Goal: Task Accomplishment & Management: Use online tool/utility

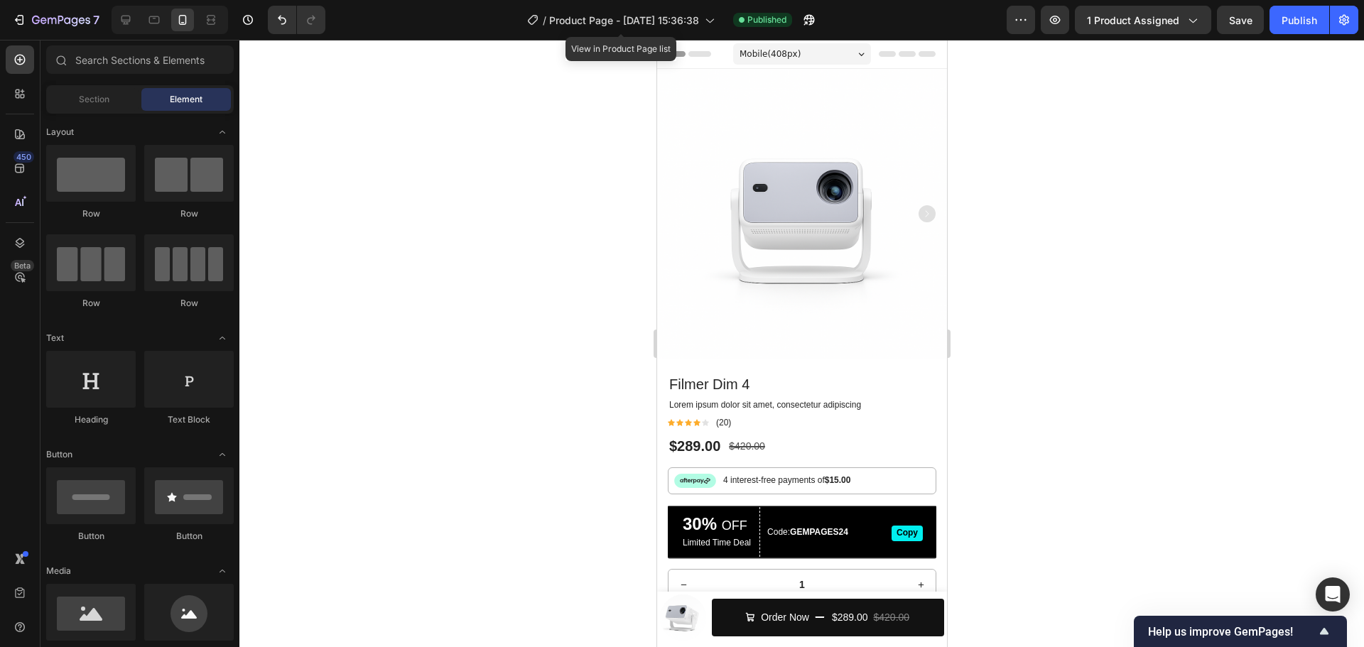
click at [601, 6] on div "/ Product Page - Sep 11, 15:36:38" at bounding box center [621, 20] width 202 height 28
click at [299, 136] on div at bounding box center [801, 343] width 1124 height 607
click at [78, 26] on icon "button" at bounding box center [61, 21] width 58 height 12
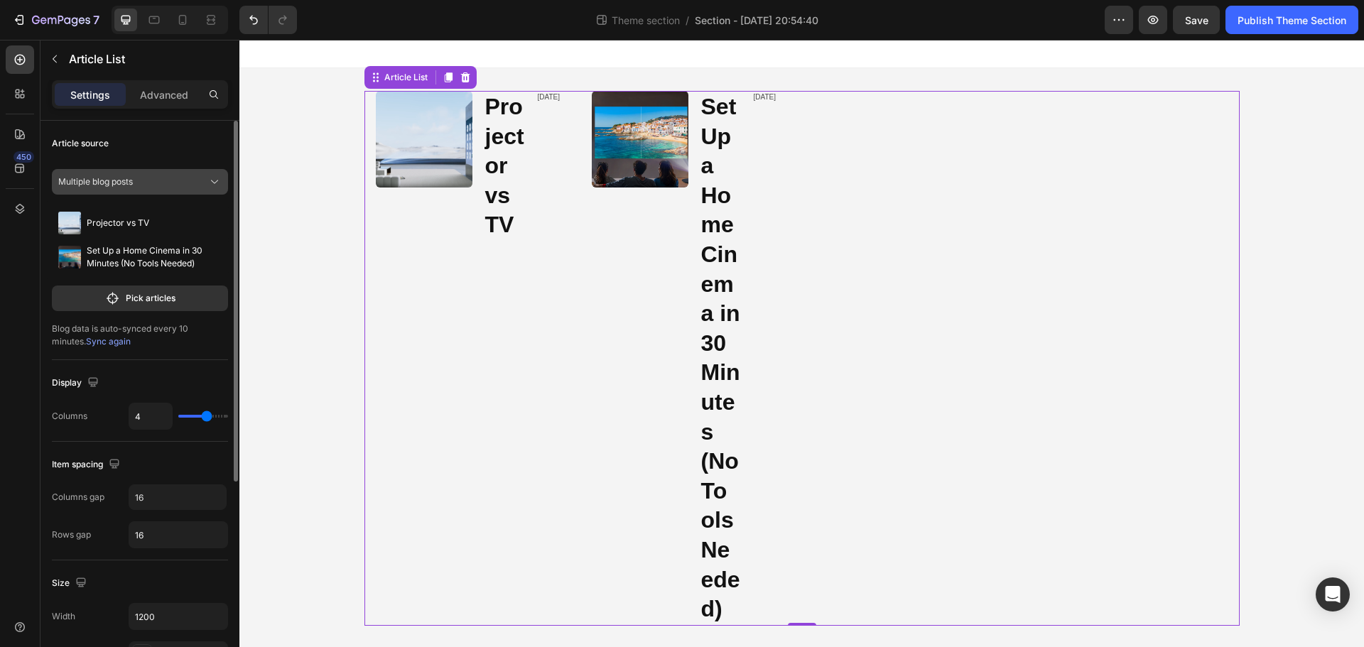
click at [158, 177] on div "Multiple blog posts" at bounding box center [131, 181] width 146 height 13
click at [156, 183] on div "Multiple blog posts" at bounding box center [131, 181] width 146 height 13
click at [143, 301] on p "Pick articles" at bounding box center [151, 298] width 50 height 13
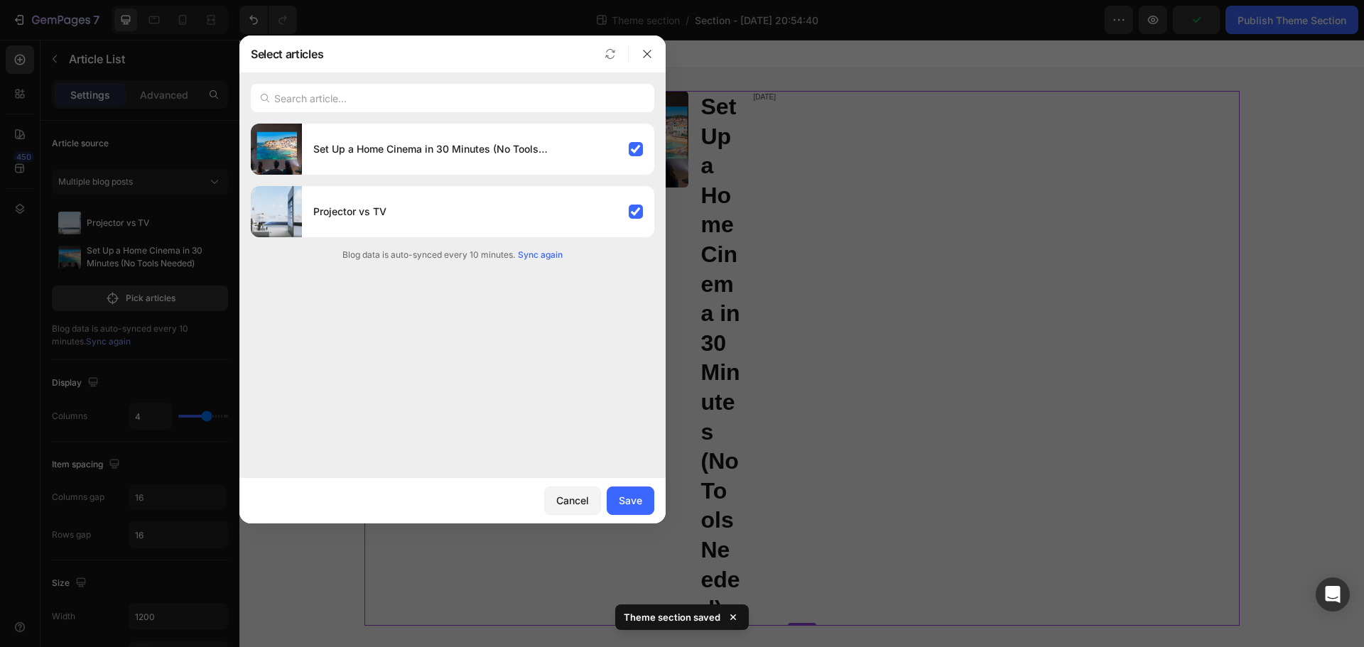
click at [604, 388] on div "Set Up a Home Cinema in 30 Minutes (No Tools Needed) Projector vs TV Blog data …" at bounding box center [452, 295] width 426 height 343
click at [625, 500] on div "Save" at bounding box center [630, 500] width 23 height 15
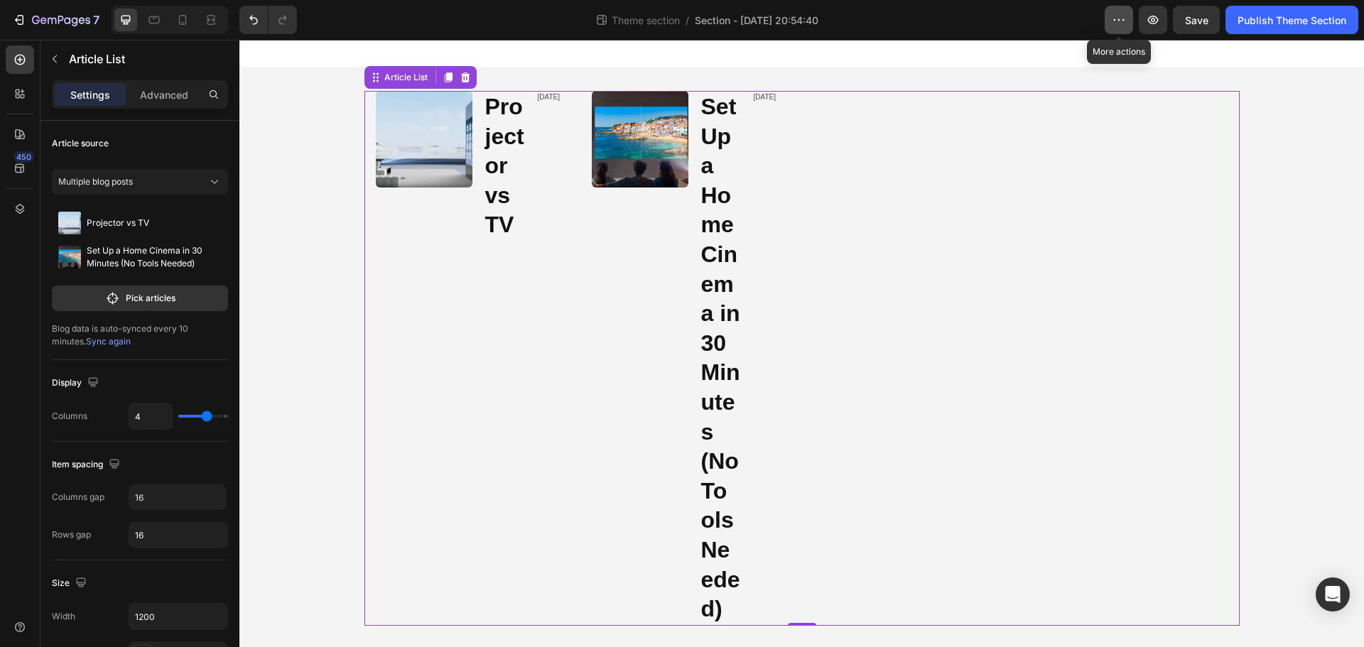
click at [1118, 17] on icon "button" at bounding box center [1118, 20] width 14 height 14
click at [984, 26] on div "Theme section / Section - [DATE] 20:54:40" at bounding box center [706, 20] width 796 height 28
click at [1256, 17] on div "Publish Theme Section" at bounding box center [1291, 20] width 109 height 15
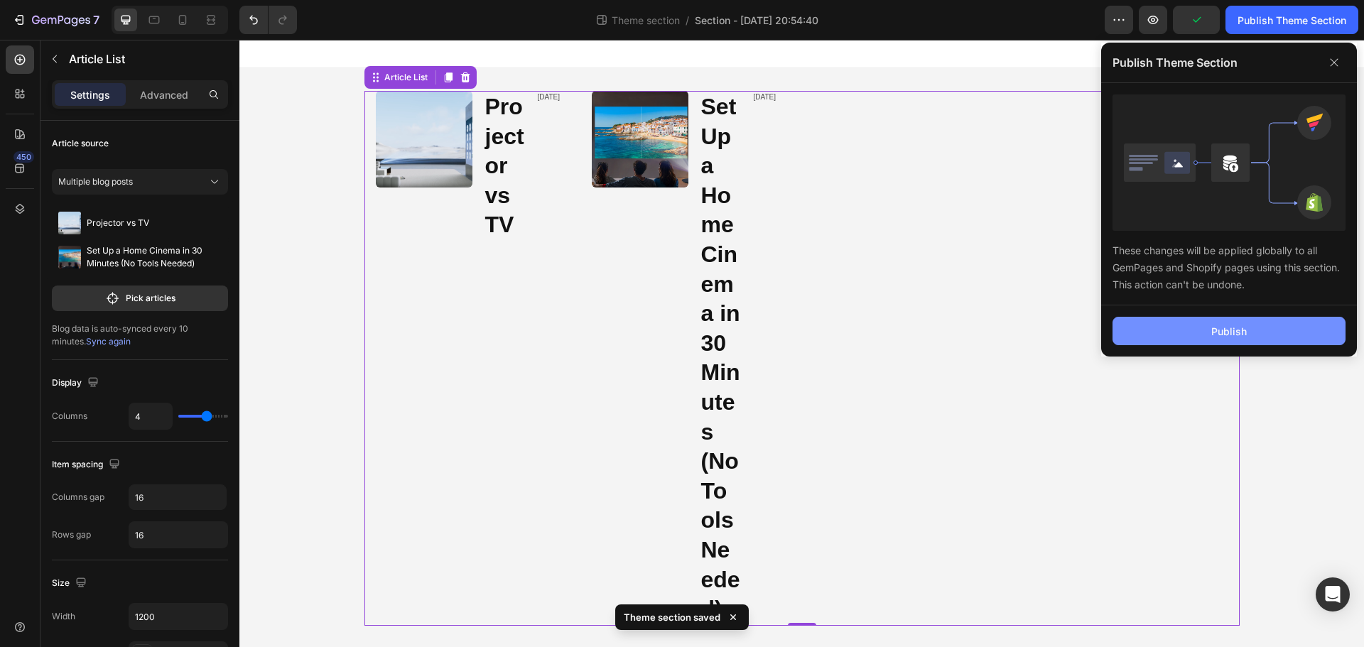
click at [1165, 329] on button "Publish" at bounding box center [1228, 331] width 233 height 28
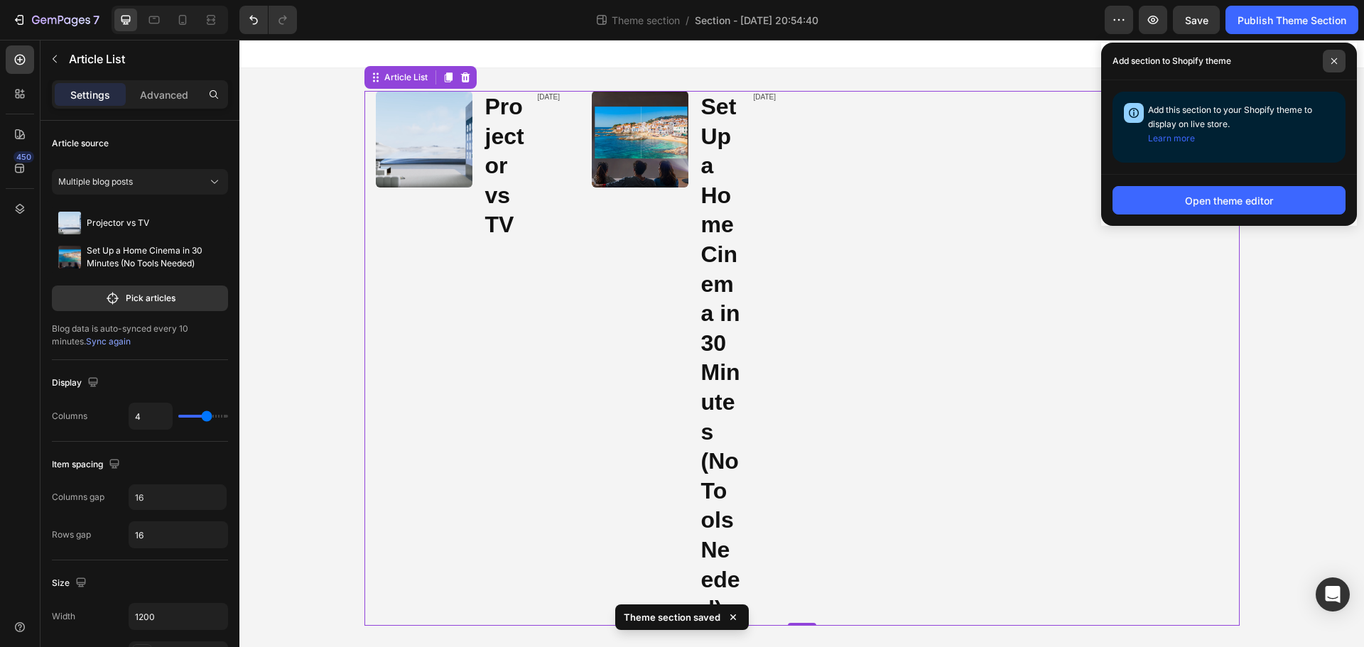
click at [1340, 67] on span at bounding box center [1333, 61] width 23 height 23
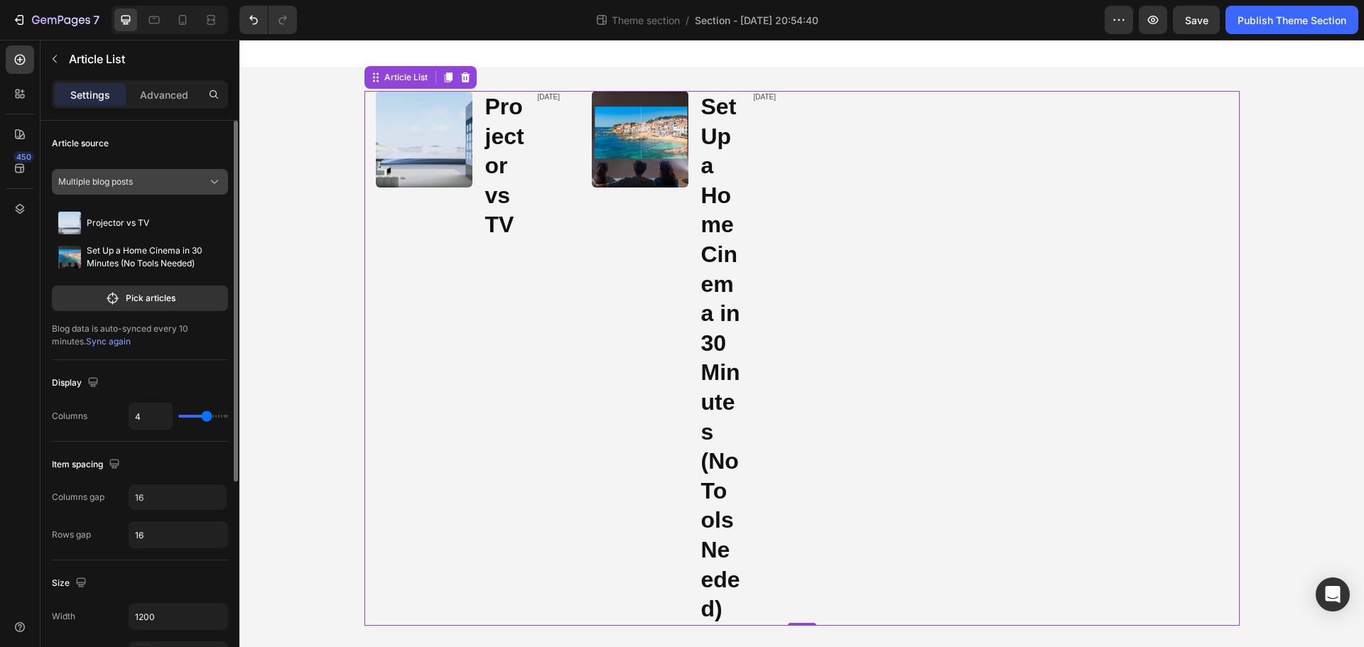
click at [138, 184] on div "Multiple blog posts" at bounding box center [131, 181] width 146 height 13
click at [150, 299] on p "Pick articles" at bounding box center [151, 298] width 50 height 13
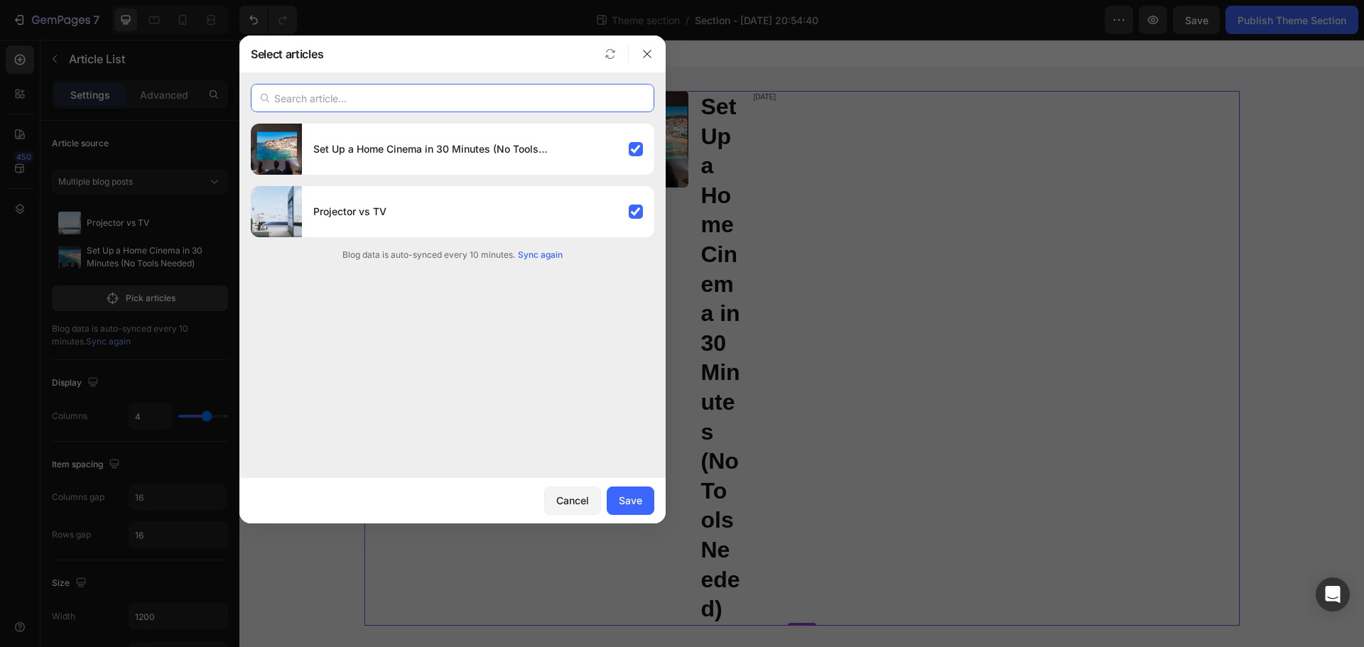
click at [369, 106] on input "text" at bounding box center [452, 98] width 403 height 28
click at [998, 332] on div at bounding box center [682, 323] width 1364 height 647
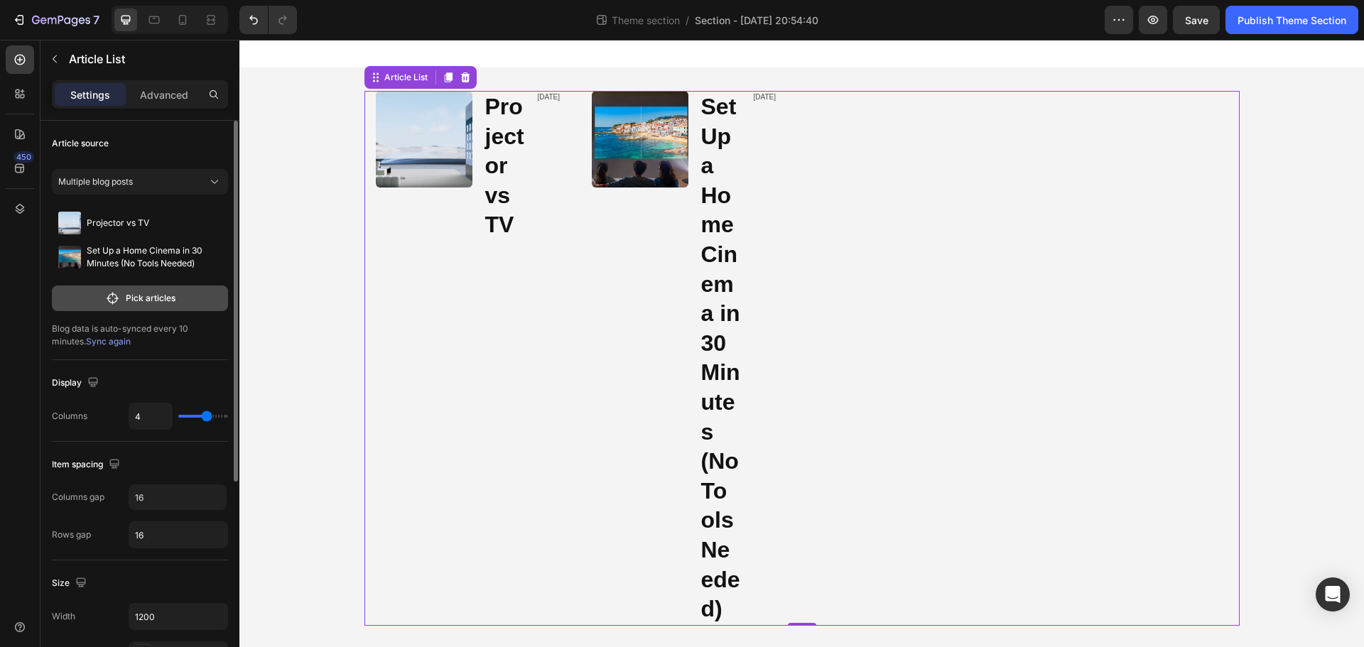
click at [146, 298] on p "Pick articles" at bounding box center [151, 298] width 50 height 13
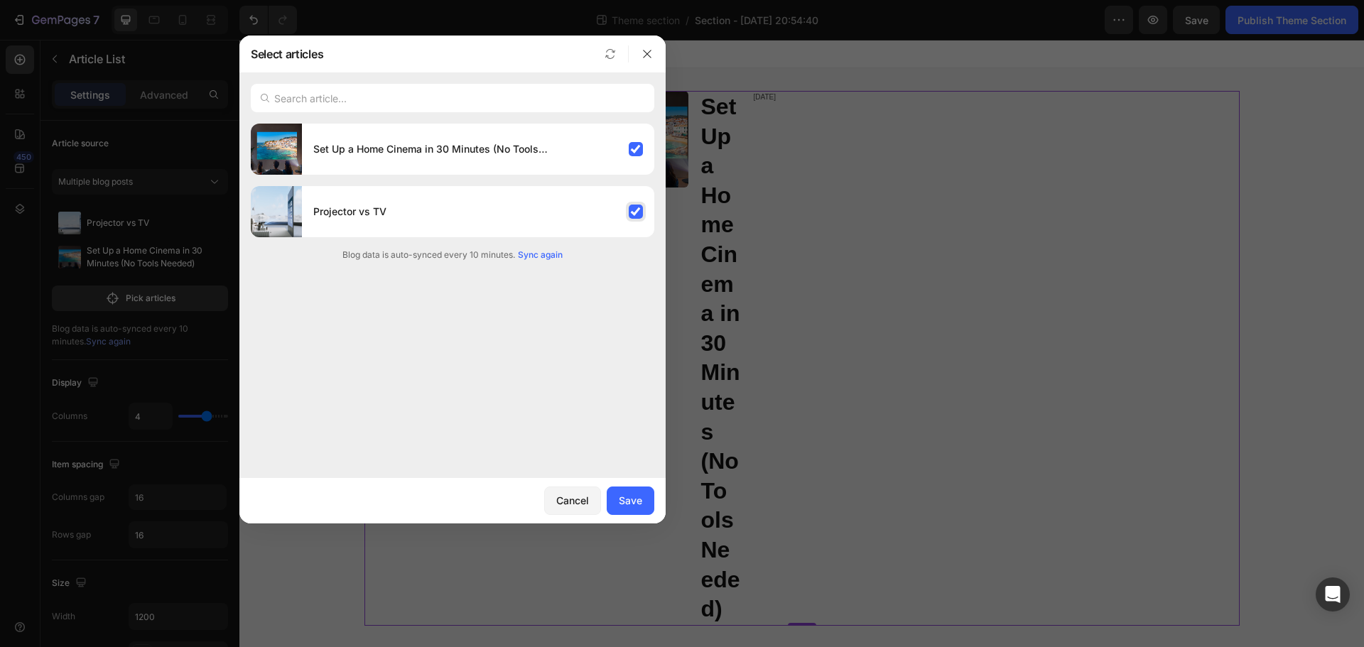
click at [477, 229] on div "Projector vs TV" at bounding box center [478, 212] width 352 height 40
click at [581, 162] on div "Set Up a Home Cinema in 30 Minutes (No Tools Needed)" at bounding box center [478, 149] width 352 height 40
click at [570, 211] on div "Projector vs TV" at bounding box center [478, 212] width 352 height 40
click at [624, 139] on div "Set Up a Home Cinema in 30 Minutes (No Tools Needed)" at bounding box center [478, 149] width 352 height 40
click at [626, 499] on div "Save" at bounding box center [630, 500] width 23 height 15
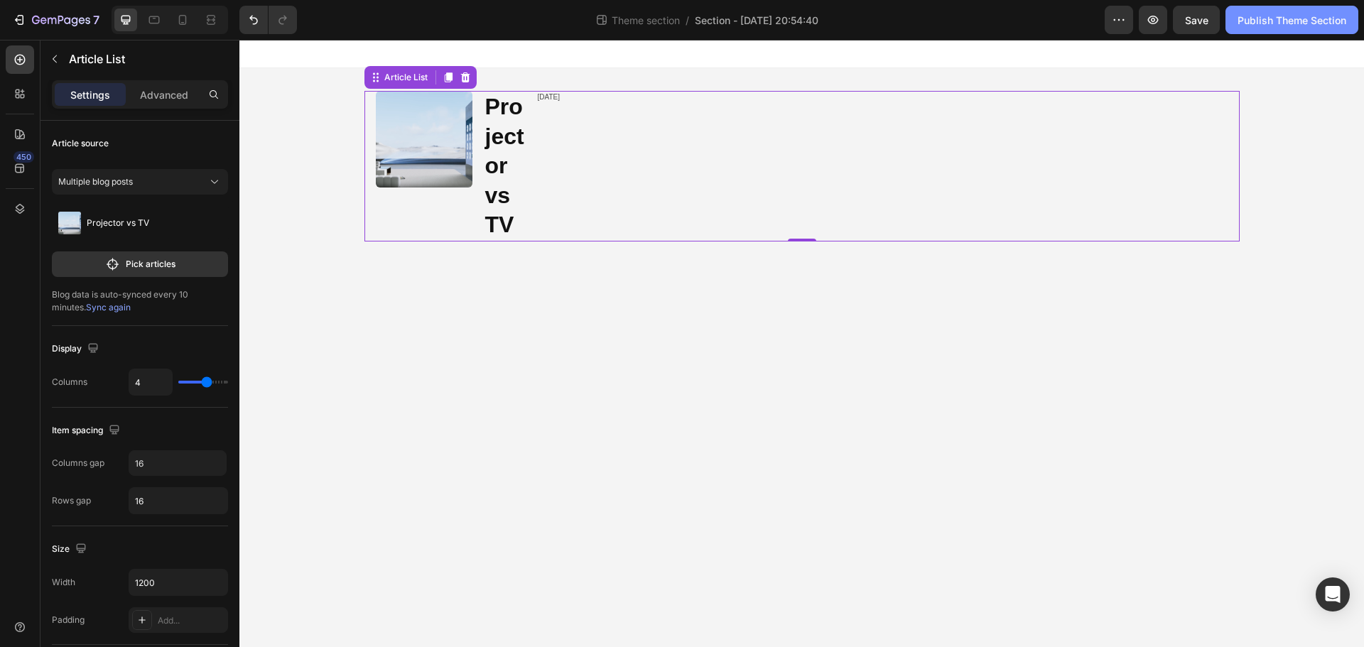
click at [1251, 16] on div "Publish Theme Section" at bounding box center [1291, 20] width 109 height 15
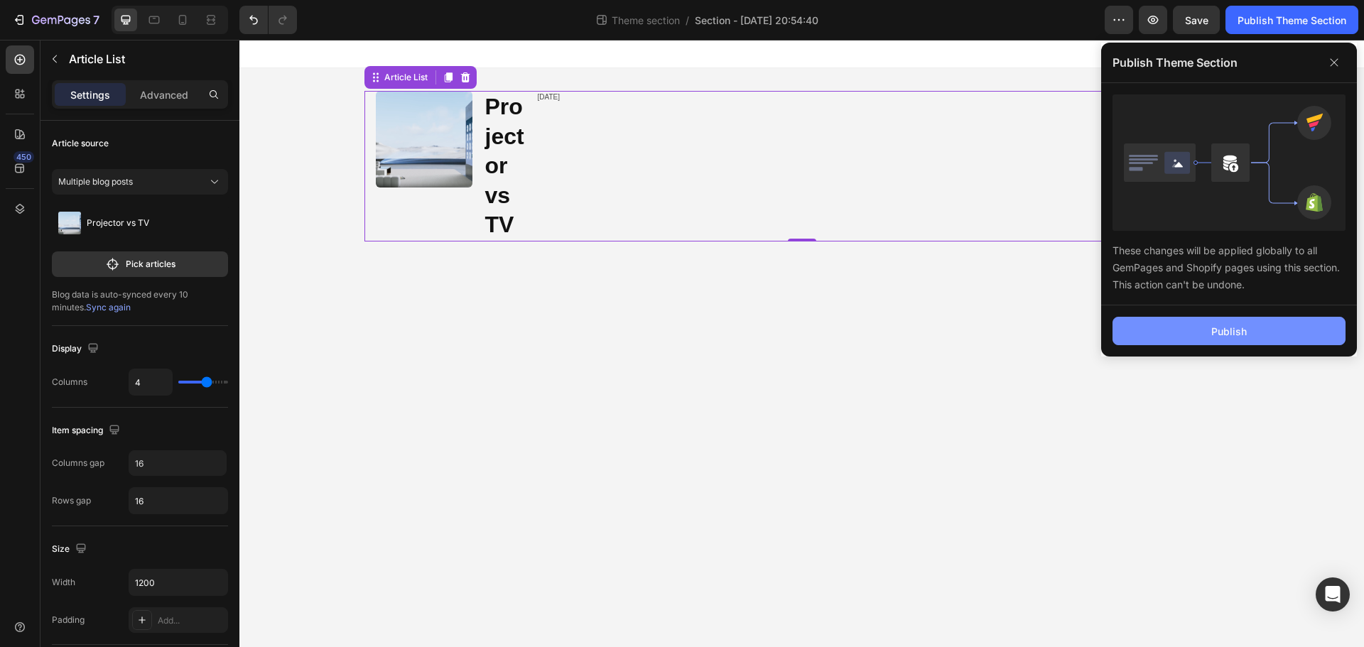
click at [1185, 330] on button "Publish" at bounding box center [1228, 331] width 233 height 28
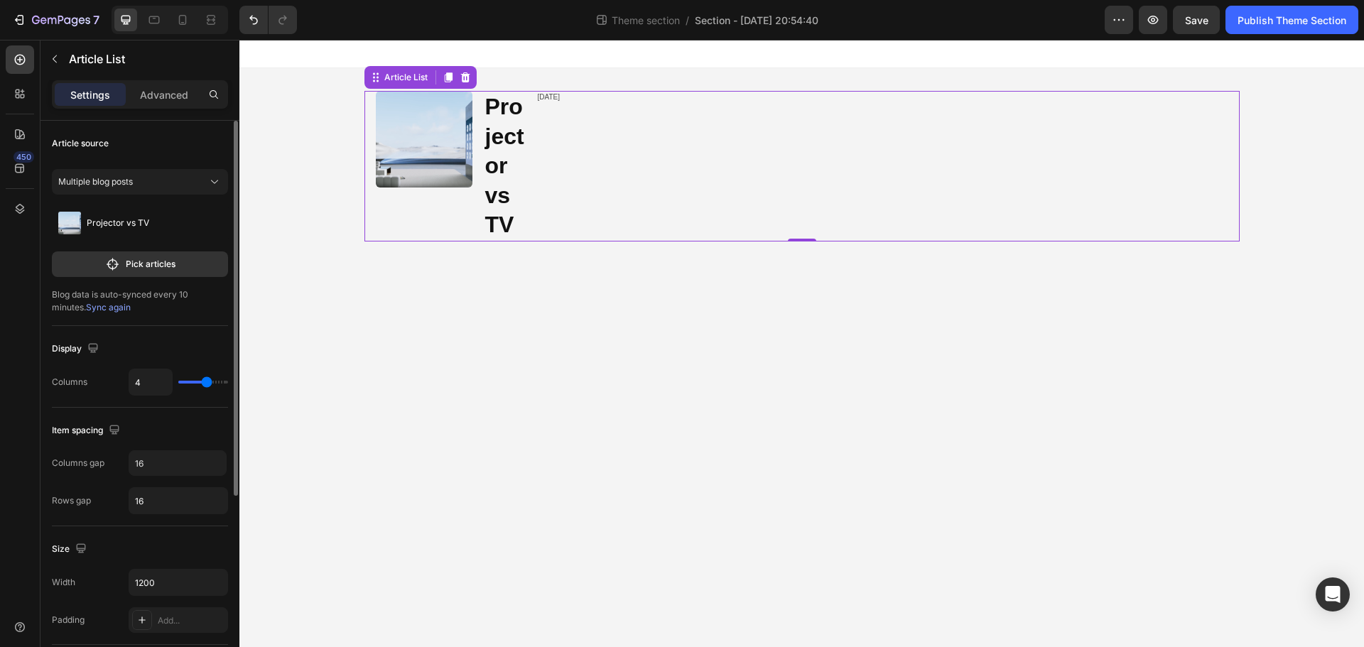
type input "3"
type input "2"
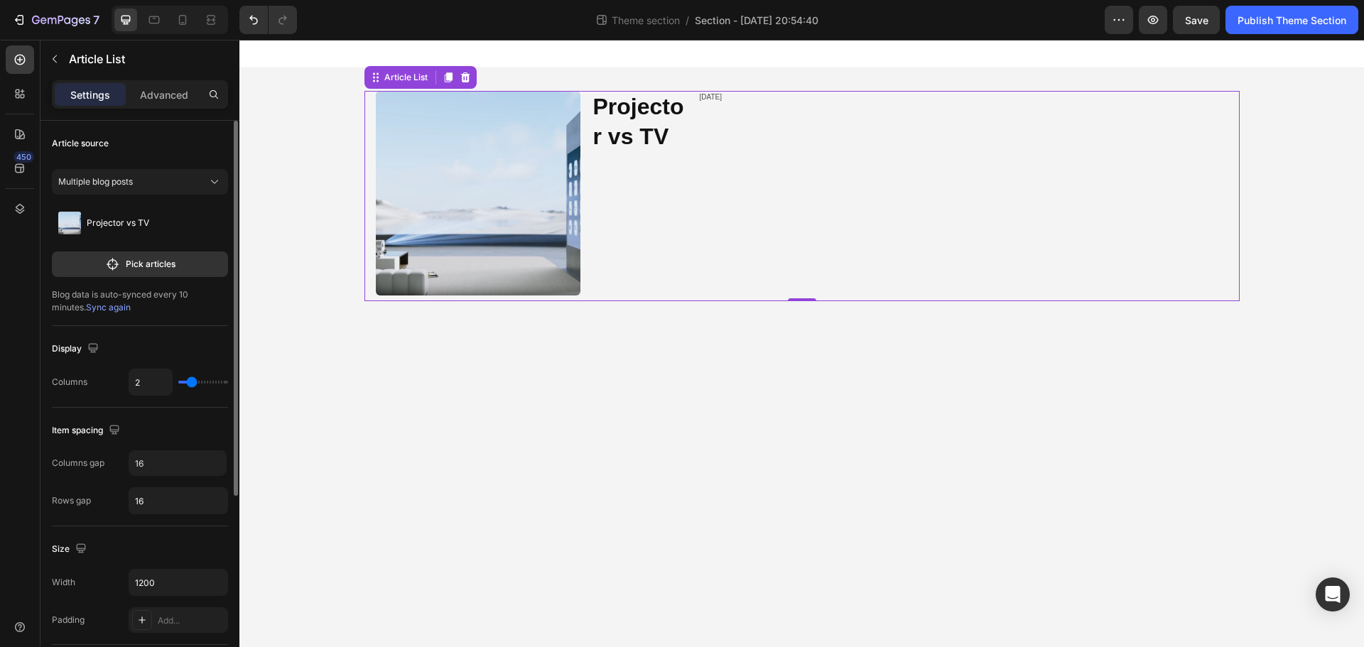
type input "3"
type input "4"
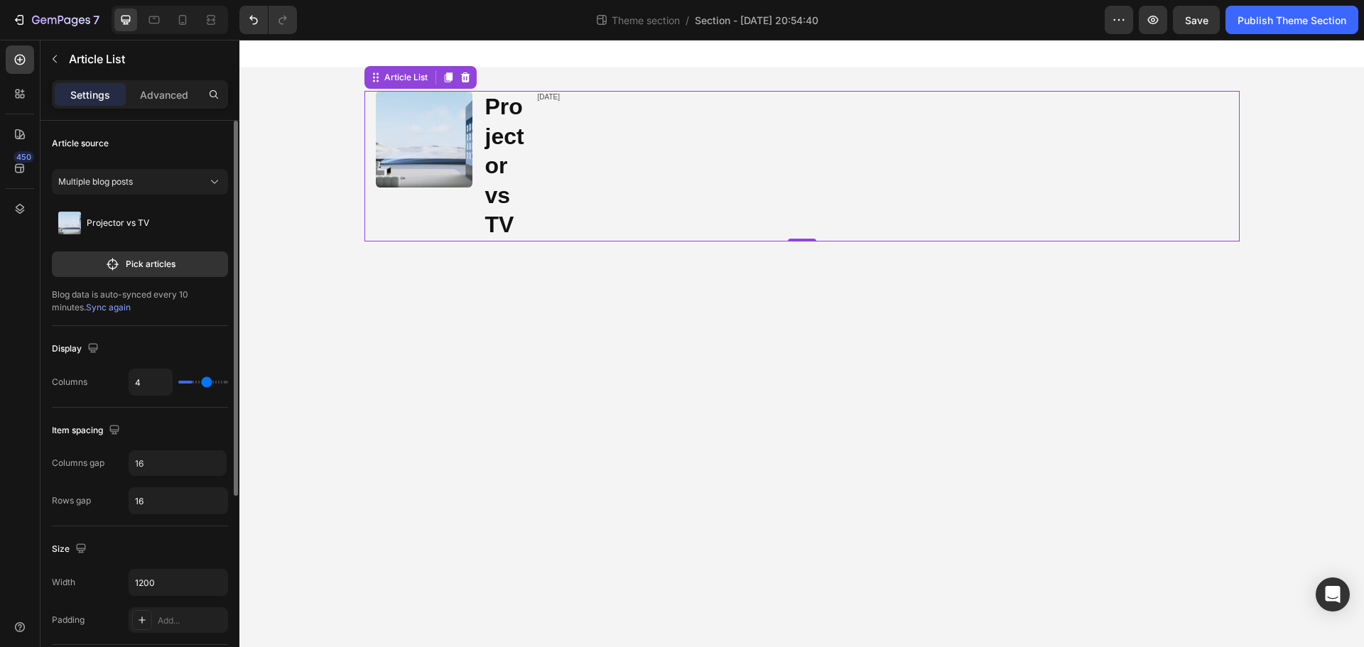
type input "5"
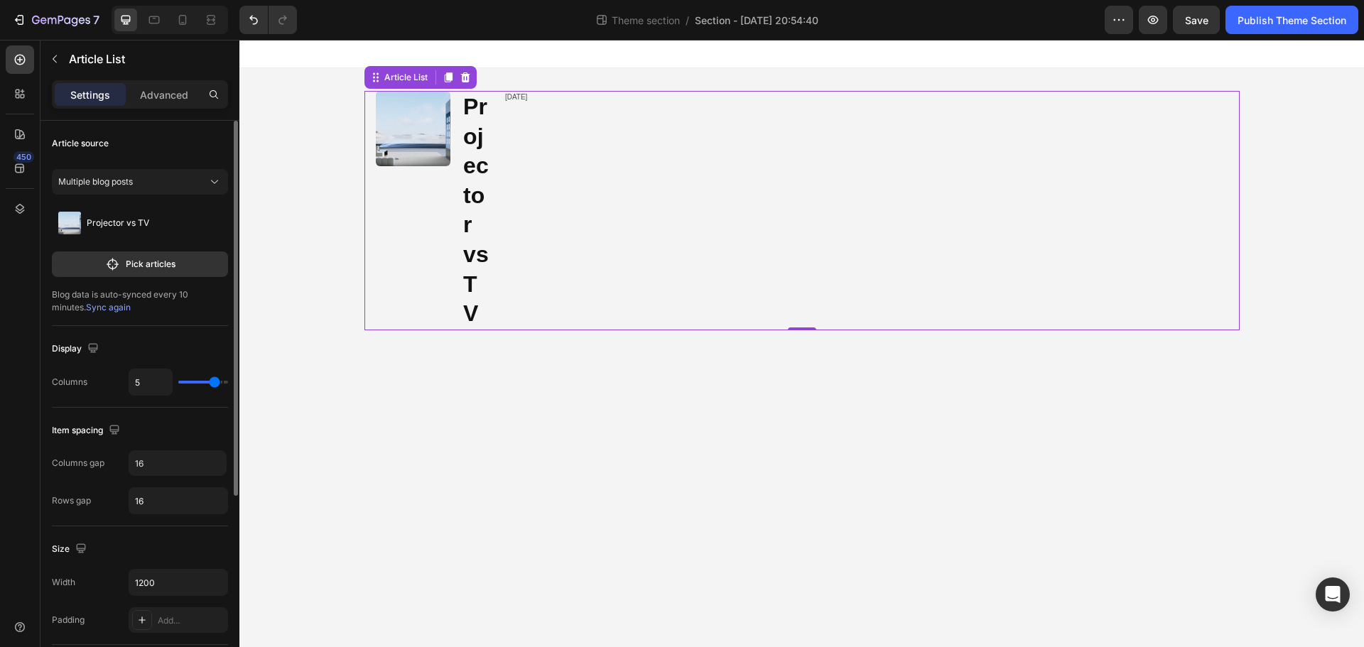
type input "4"
click at [203, 381] on input "range" at bounding box center [203, 382] width 50 height 3
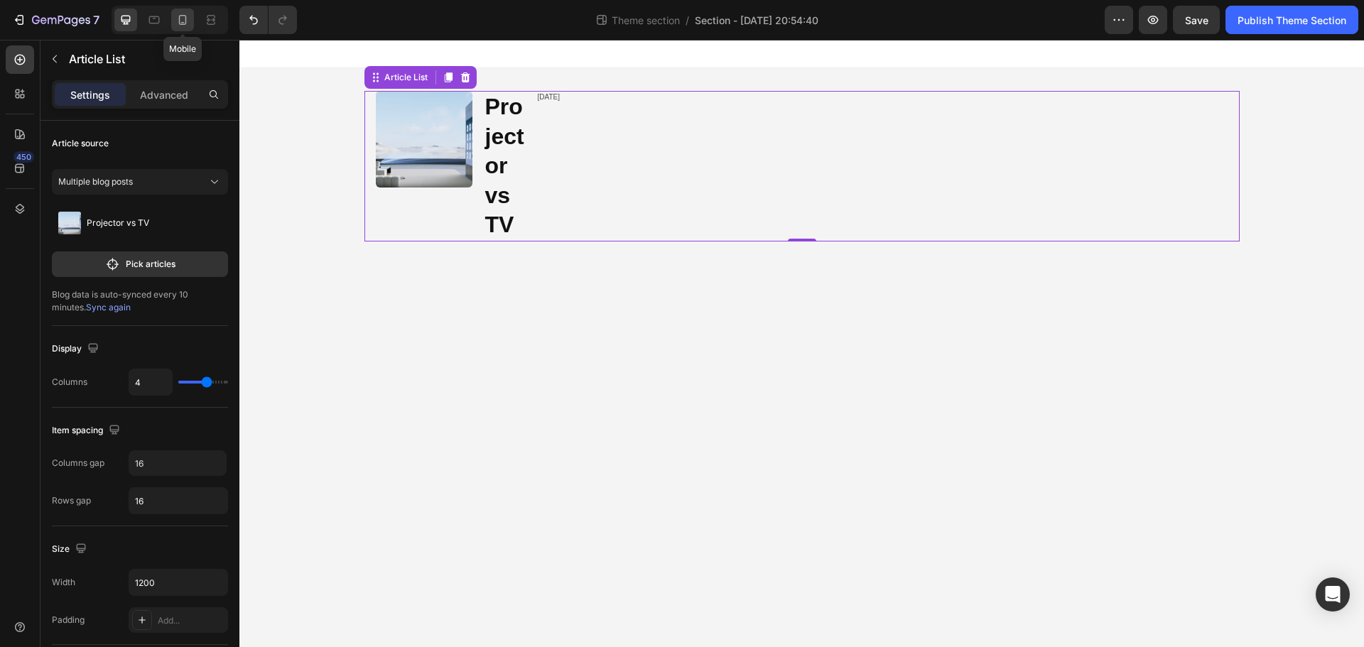
click at [187, 19] on icon at bounding box center [182, 20] width 14 height 14
type input "1"
type input "30"
type input "100%"
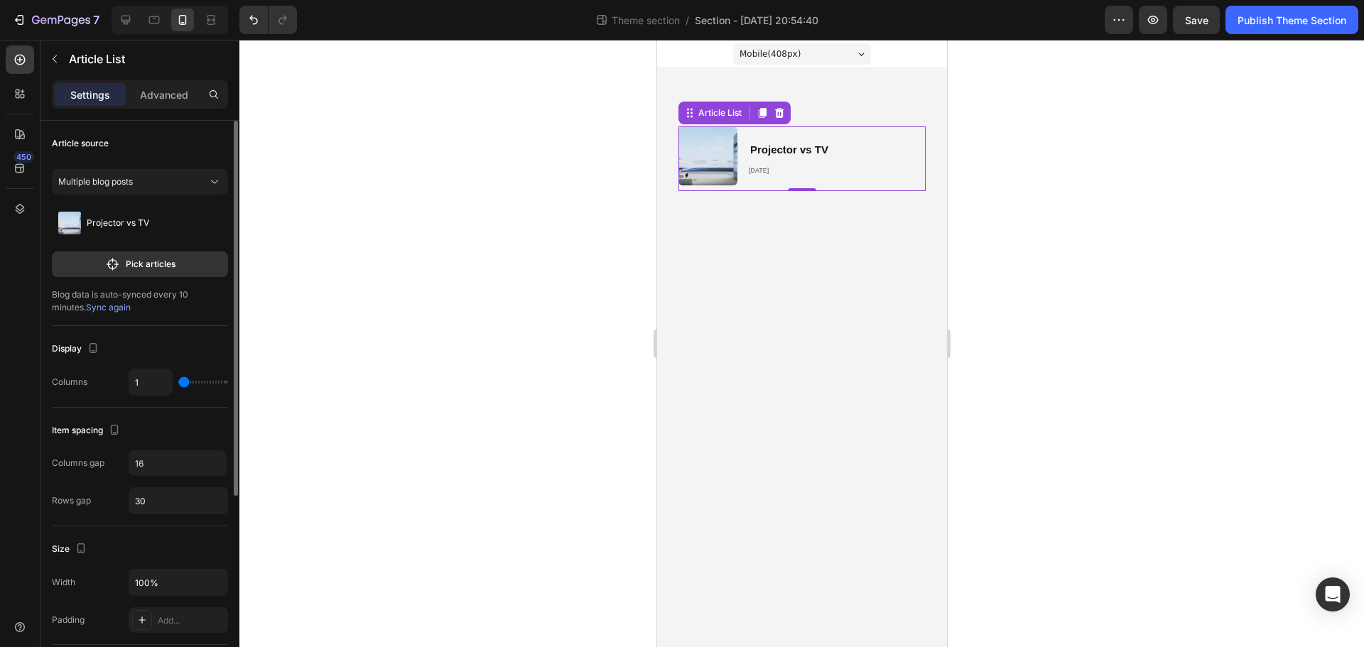
type input "2"
type input "3"
type input "4"
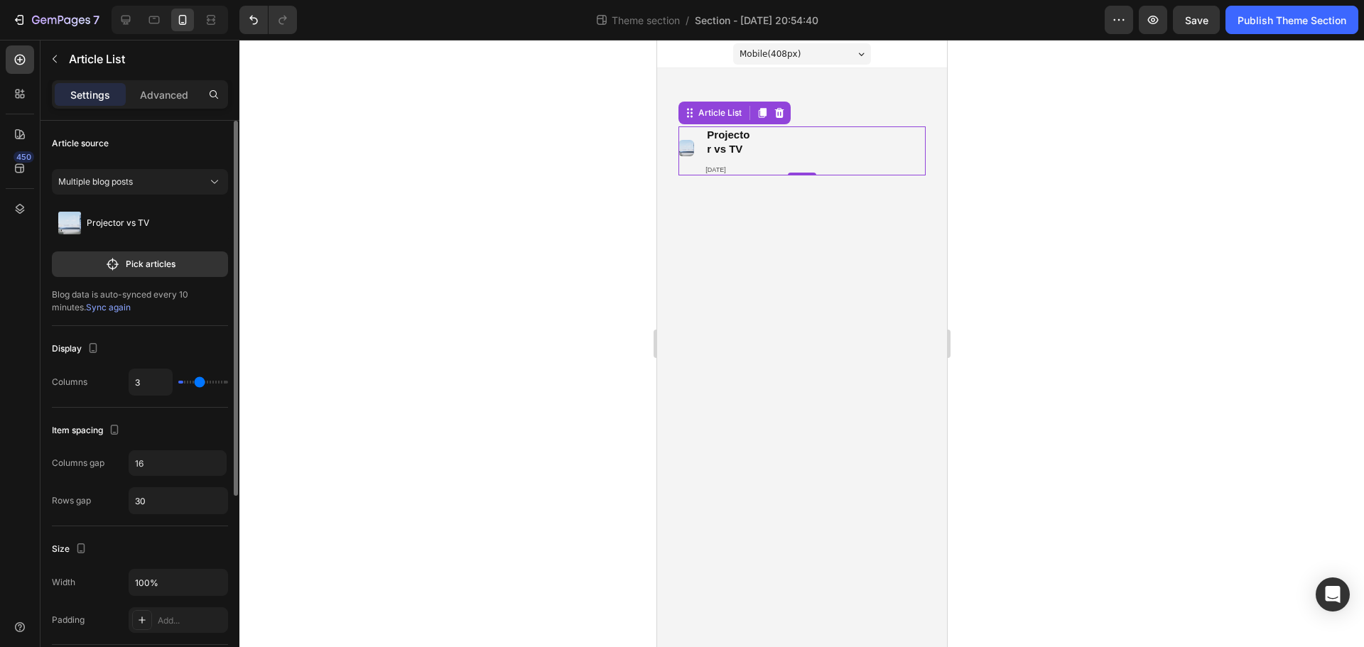
type input "4"
type input "5"
type input "4"
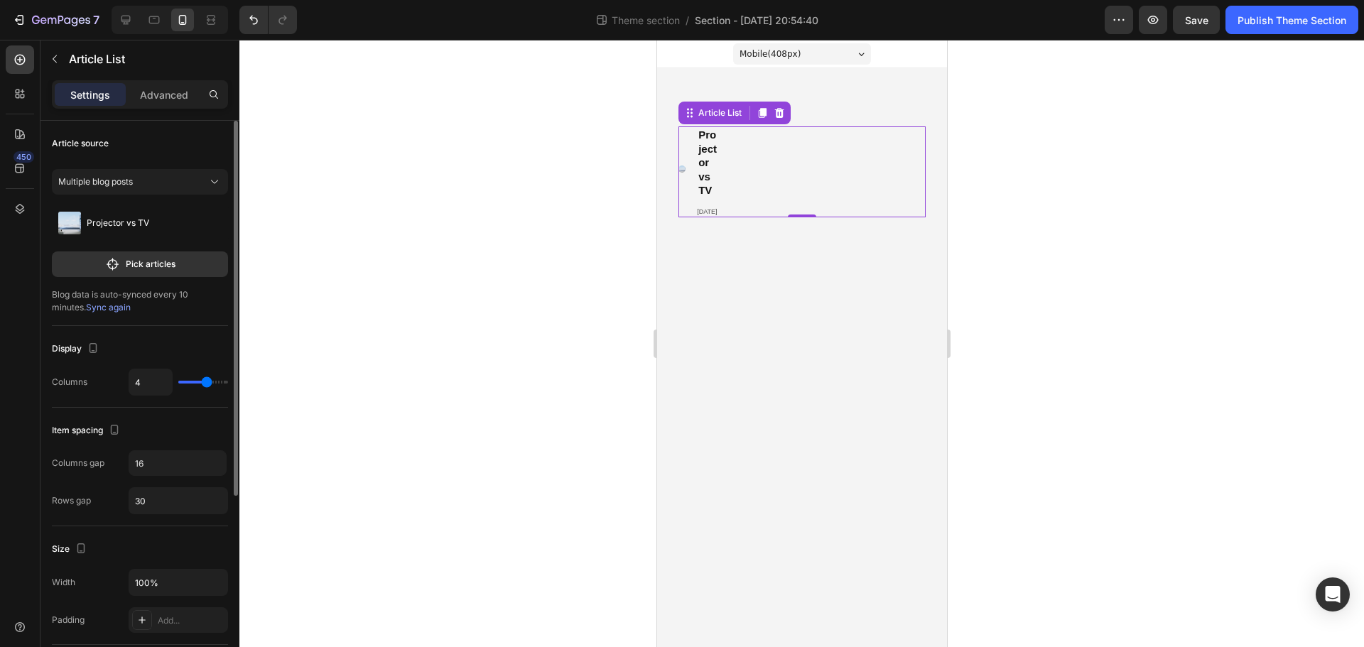
type input "3"
type input "2"
type input "1"
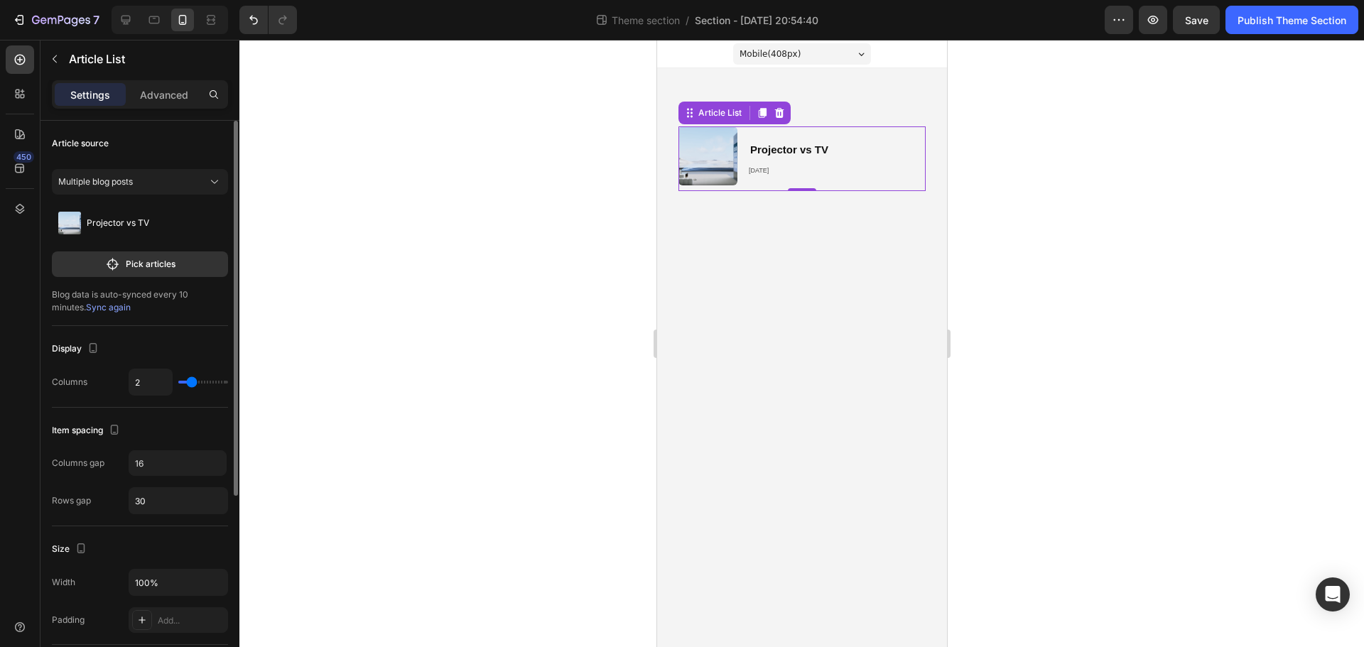
type input "1"
drag, startPoint x: 185, startPoint y: 382, endPoint x: 143, endPoint y: 382, distance: 41.2
click at [178, 382] on input "range" at bounding box center [203, 382] width 50 height 3
click at [153, 462] on input "16" at bounding box center [178, 463] width 98 height 26
click at [161, 92] on p "Advanced" at bounding box center [164, 94] width 48 height 15
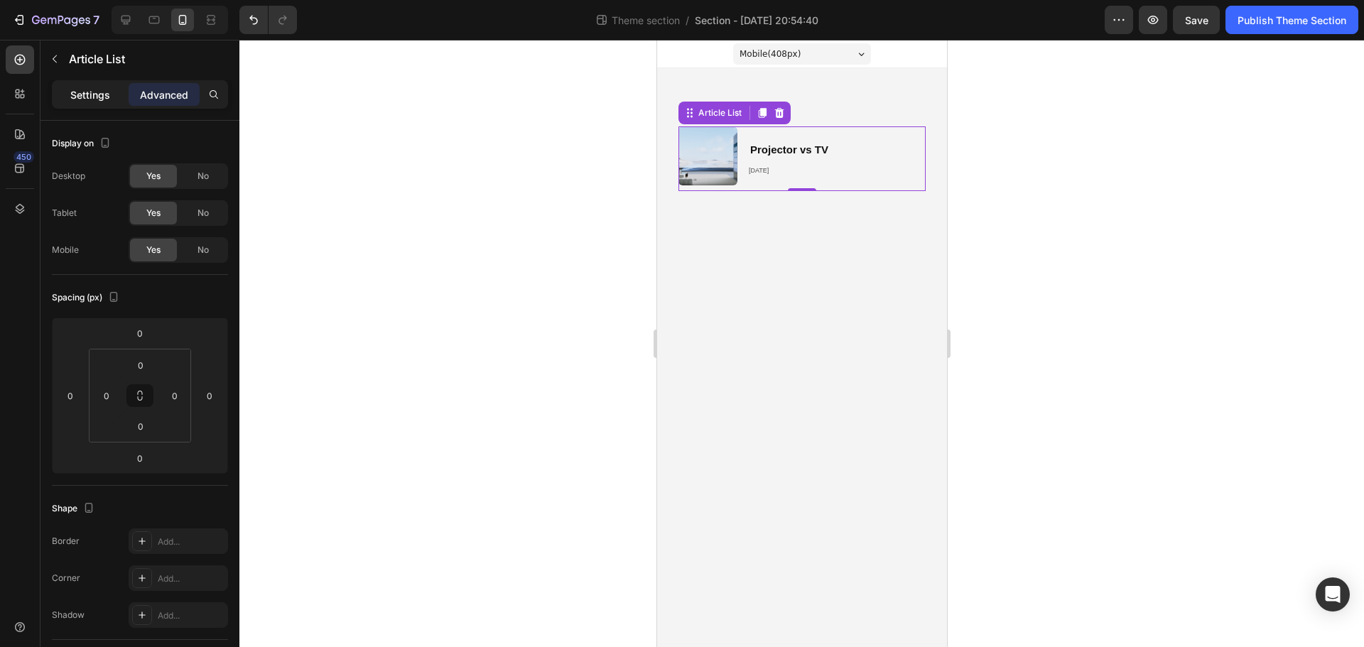
click at [94, 94] on p "Settings" at bounding box center [90, 94] width 40 height 15
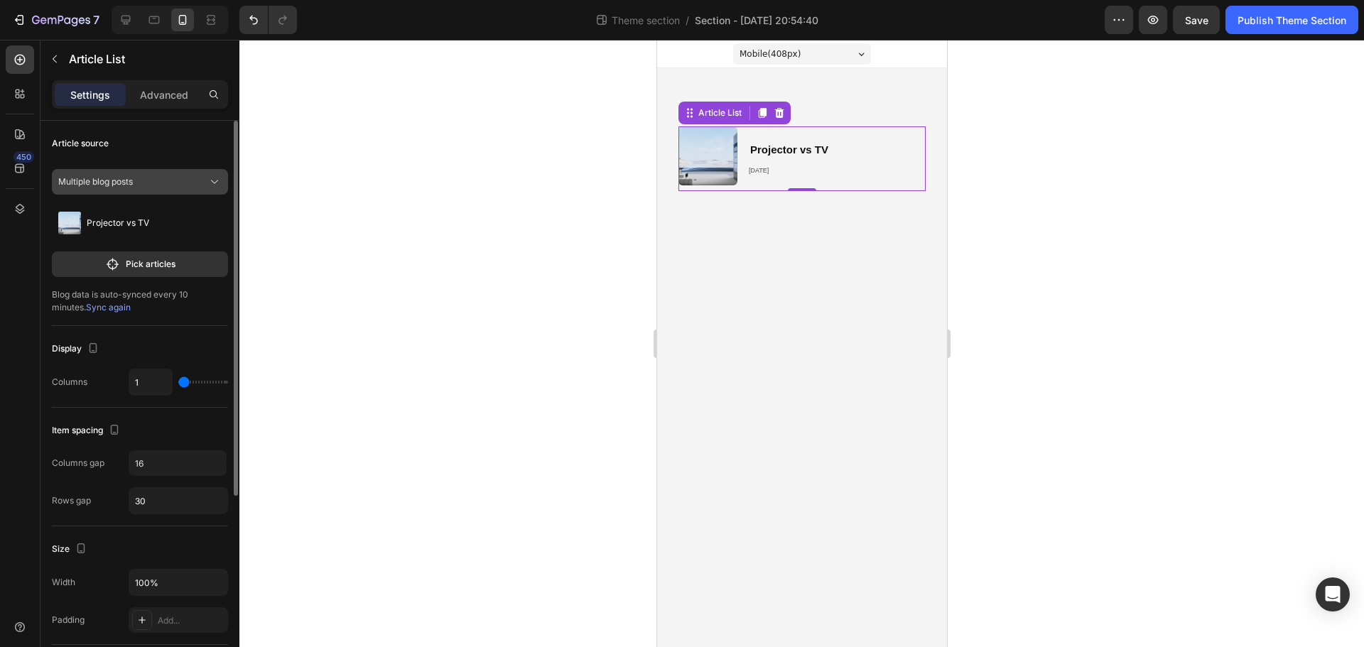
click at [151, 178] on div "Multiple blog posts" at bounding box center [131, 181] width 146 height 13
click at [141, 209] on div "Multiple blog posts" at bounding box center [140, 216] width 165 height 26
click at [148, 179] on div "Multiple blog posts" at bounding box center [131, 181] width 146 height 13
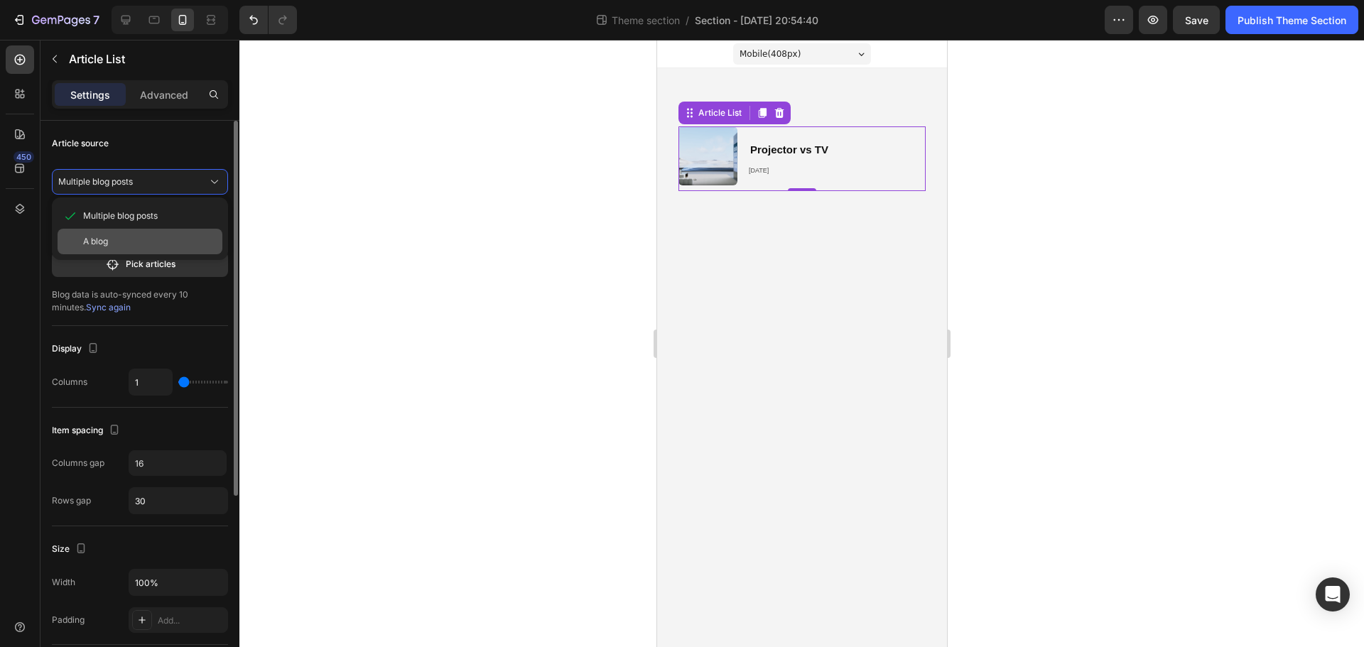
click at [127, 240] on div "A blog" at bounding box center [150, 241] width 134 height 13
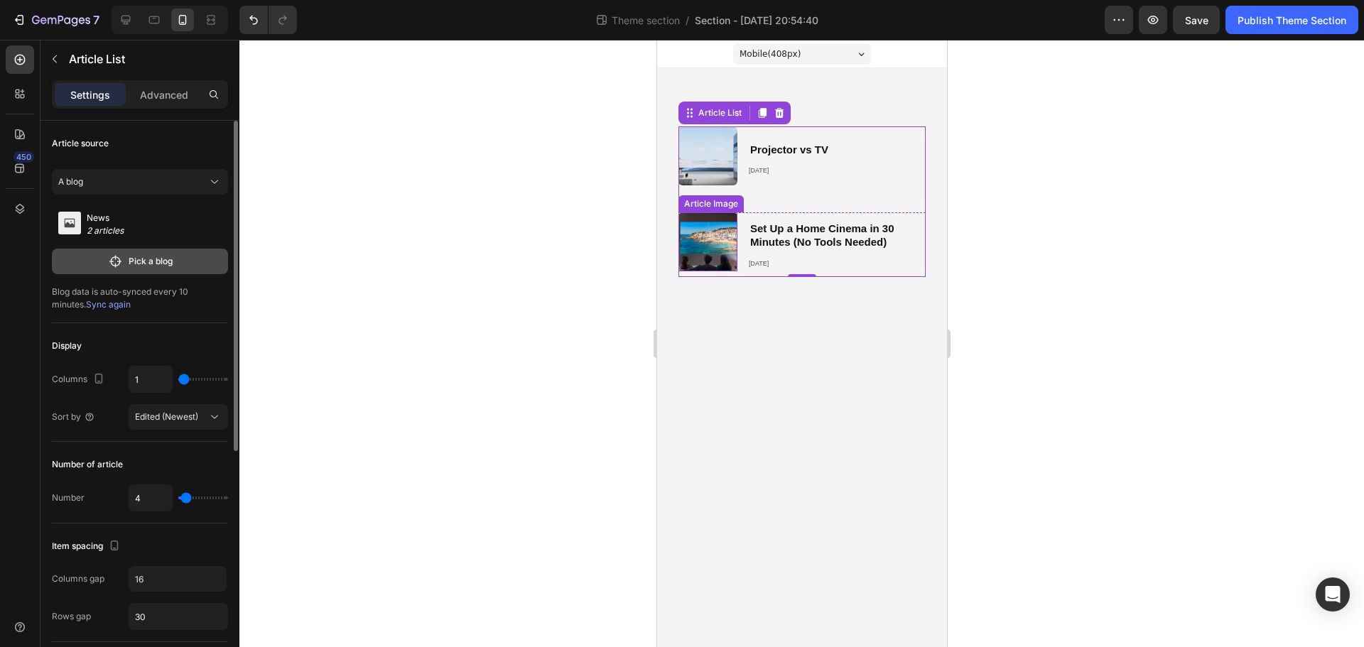
click at [129, 254] on button "Pick a blog" at bounding box center [140, 262] width 176 height 26
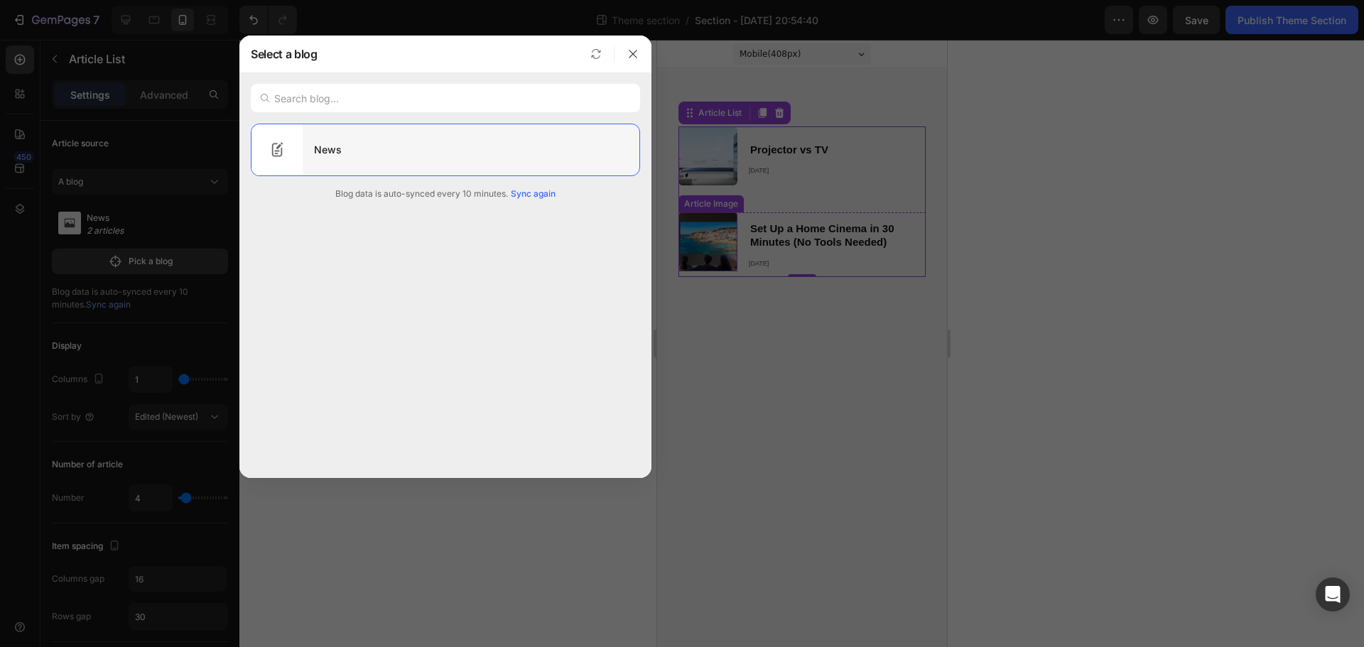
click at [350, 148] on div "News" at bounding box center [471, 150] width 337 height 40
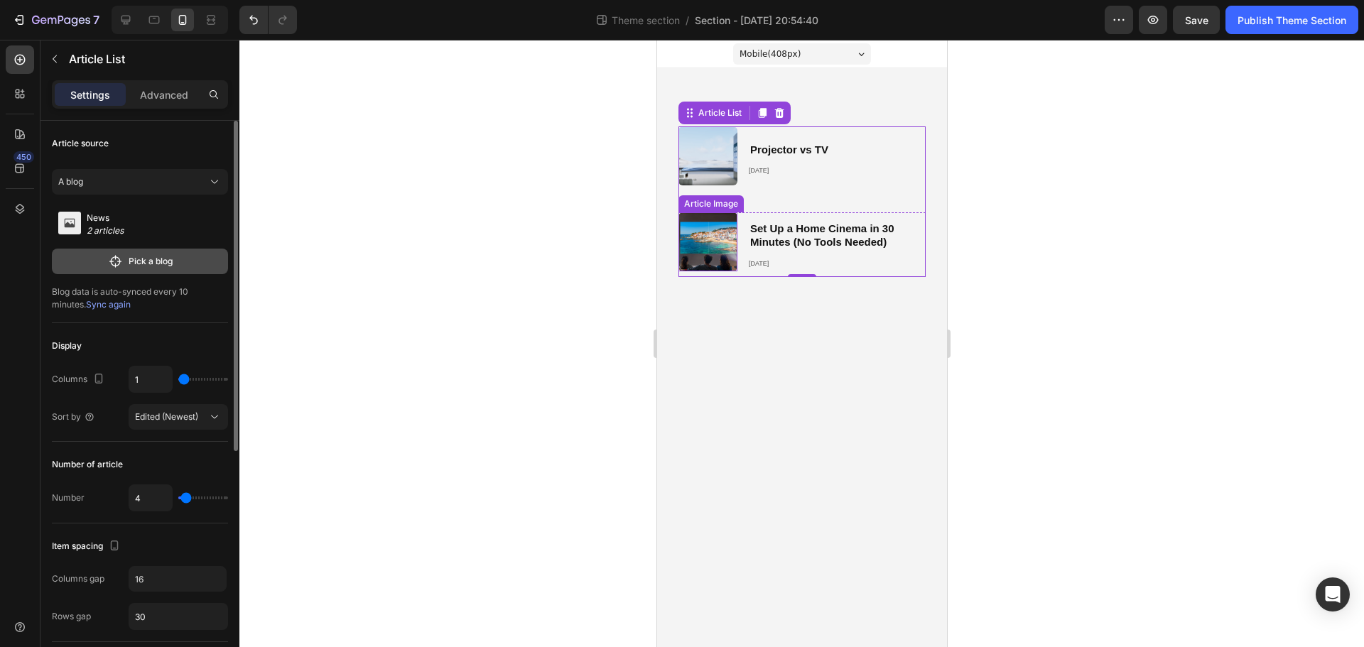
click at [133, 273] on button "Pick a blog" at bounding box center [140, 262] width 176 height 26
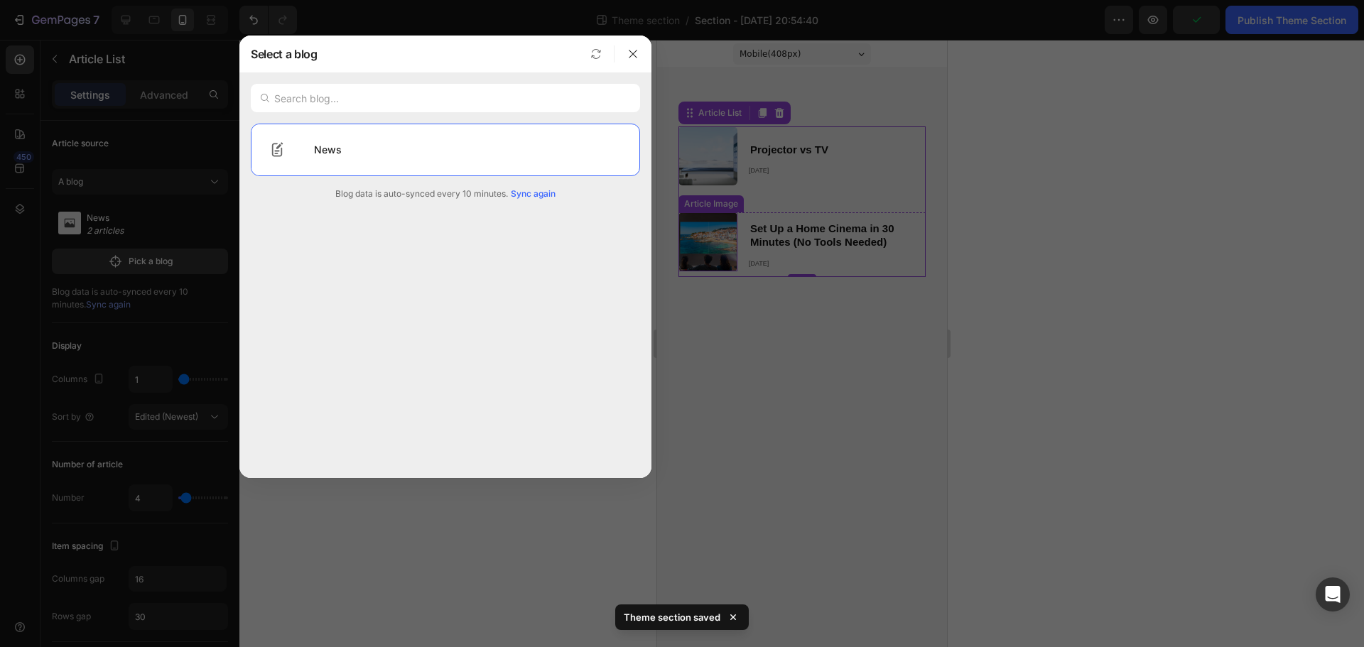
click at [533, 196] on span "Sync again" at bounding box center [533, 193] width 45 height 13
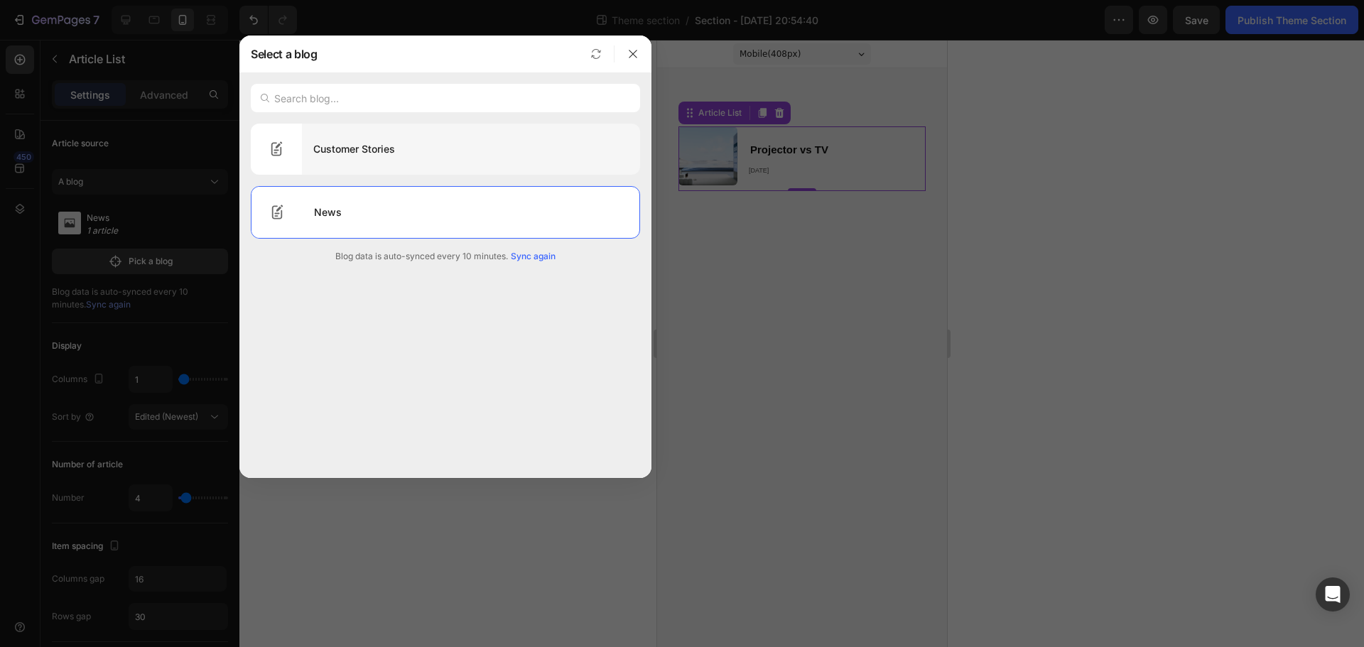
click at [454, 154] on div "Customer Stories" at bounding box center [471, 149] width 338 height 40
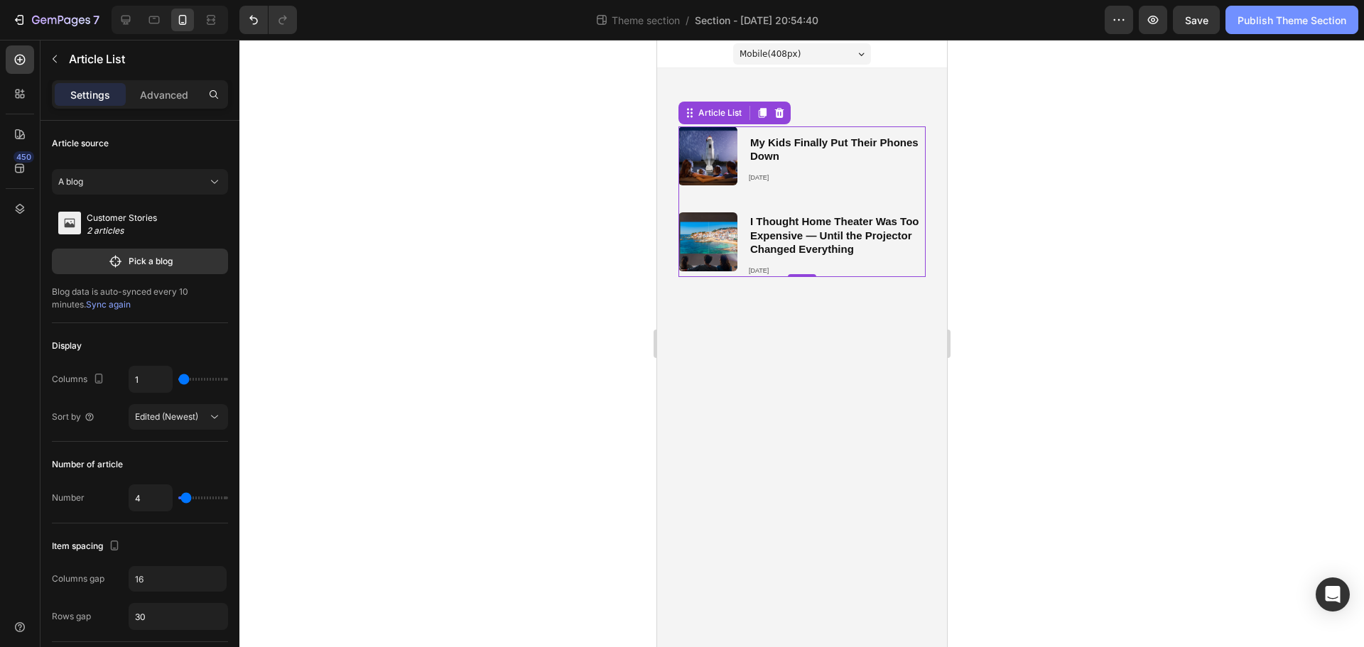
click at [1270, 22] on div "Publish Theme Section" at bounding box center [1291, 20] width 109 height 15
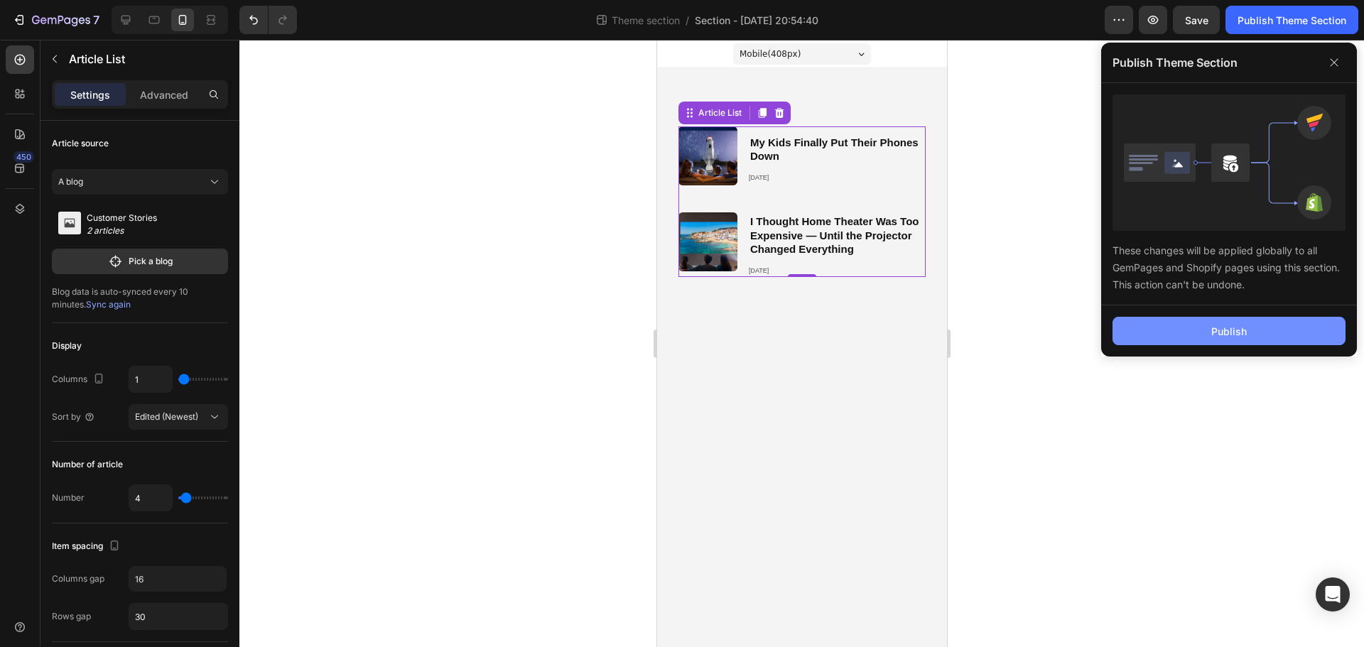
click at [1187, 321] on button "Publish" at bounding box center [1228, 331] width 233 height 28
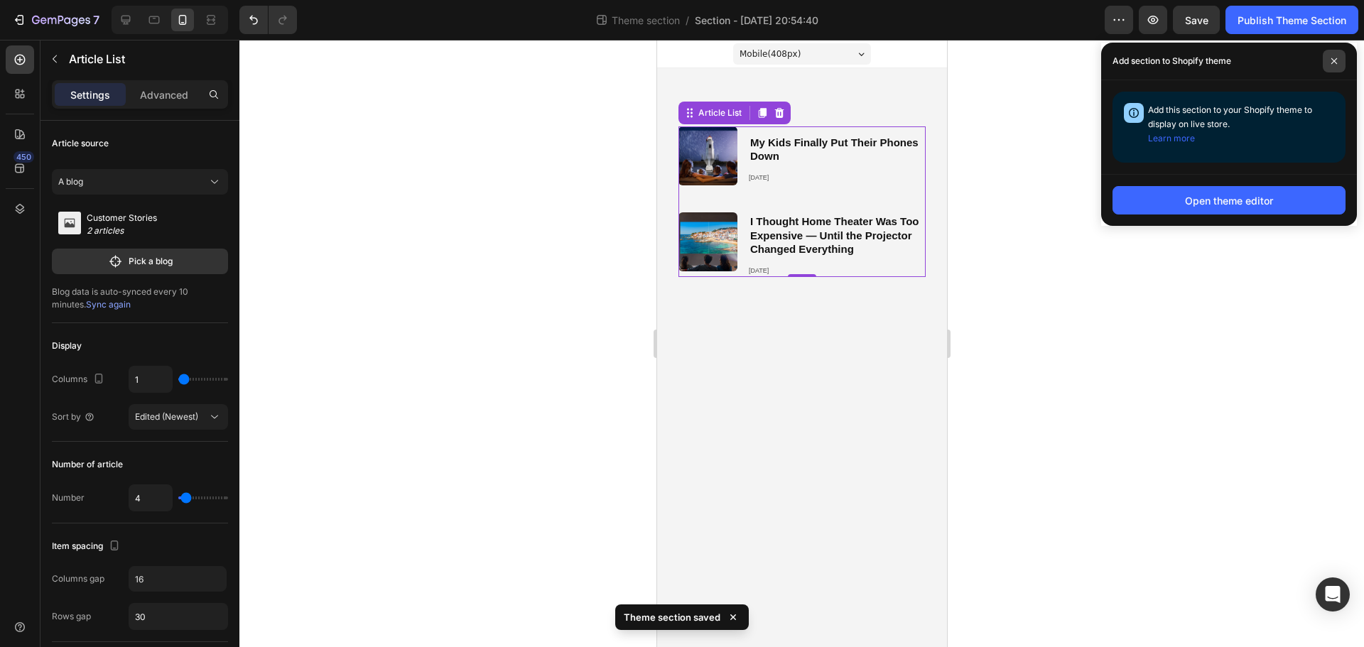
click at [1331, 70] on span at bounding box center [1333, 61] width 23 height 23
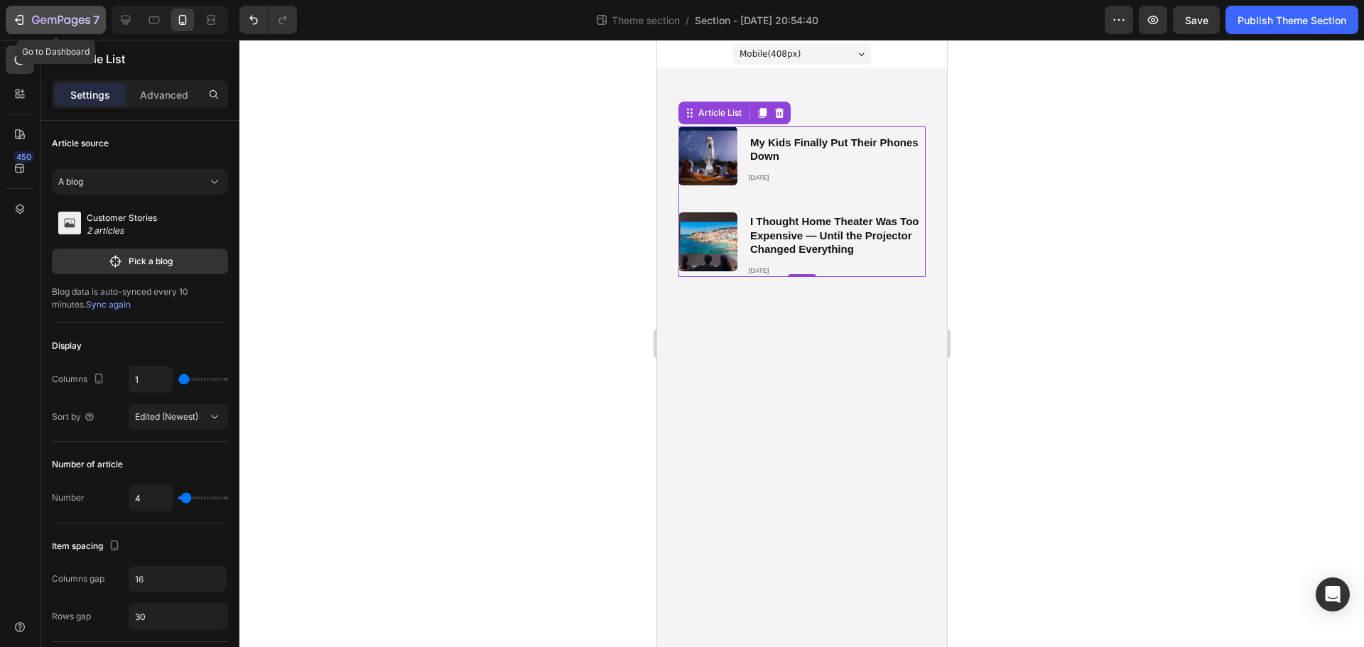
click at [58, 19] on icon "button" at bounding box center [61, 21] width 58 height 12
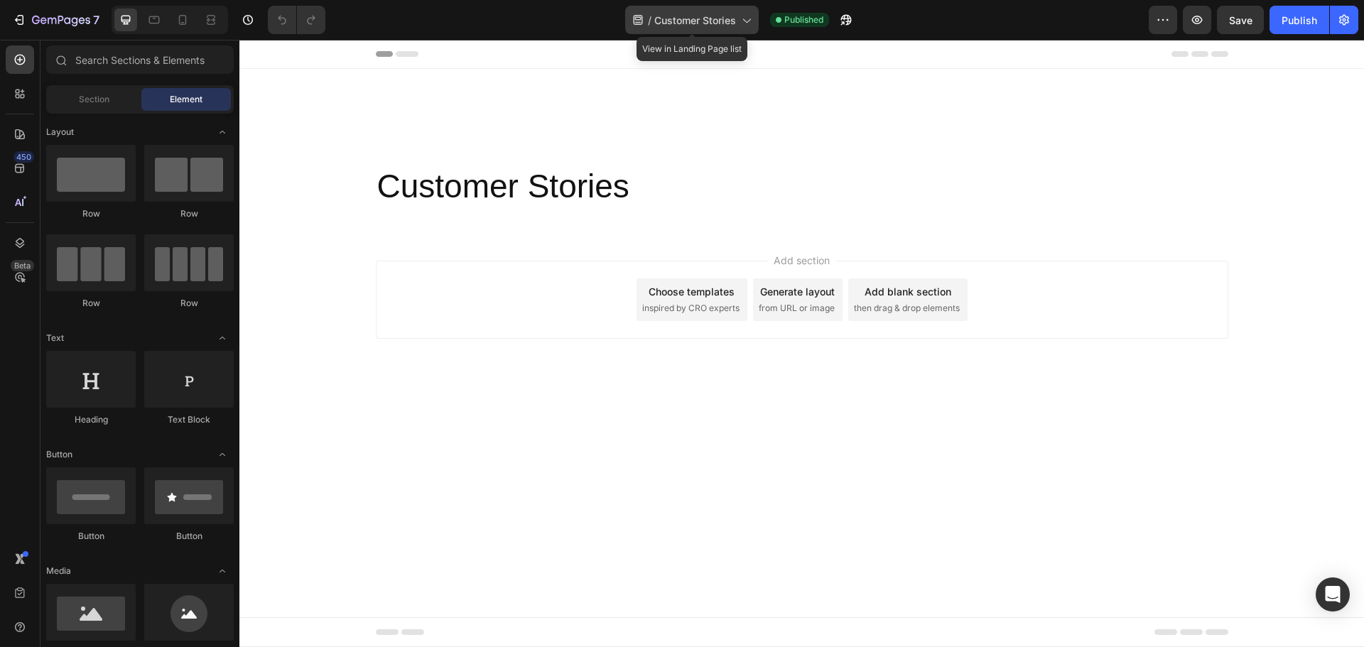
click at [697, 13] on span "Customer Stories" at bounding box center [695, 20] width 82 height 15
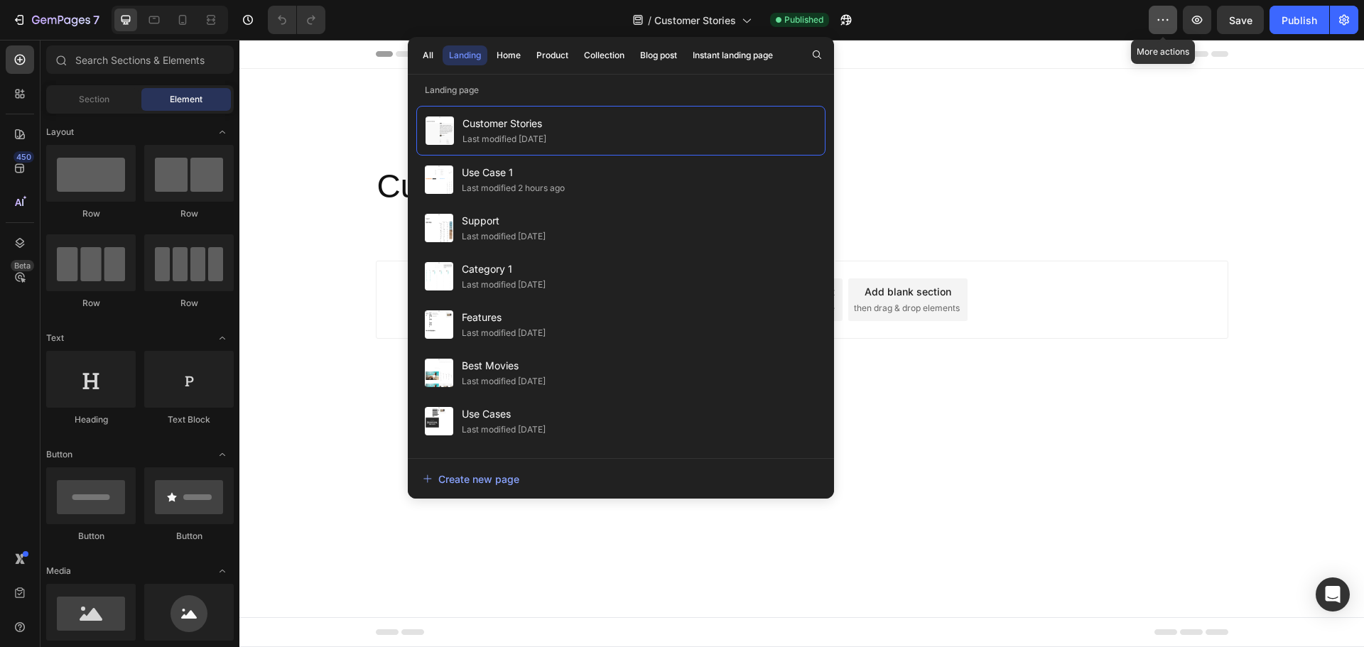
click at [1160, 19] on icon "button" at bounding box center [1162, 20] width 14 height 14
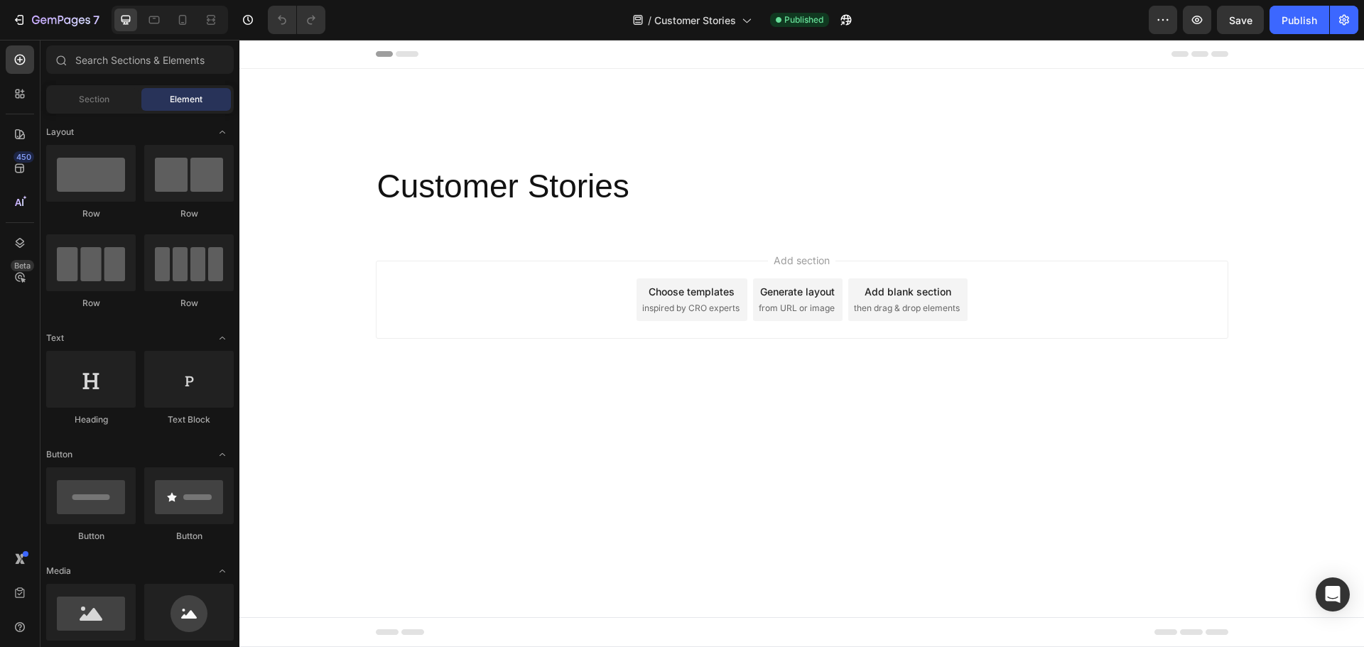
click at [1090, 36] on div "7 Version history / Customer Stories Published Preview Save Publish" at bounding box center [682, 20] width 1364 height 40
click at [82, 32] on button "7" at bounding box center [56, 20] width 100 height 28
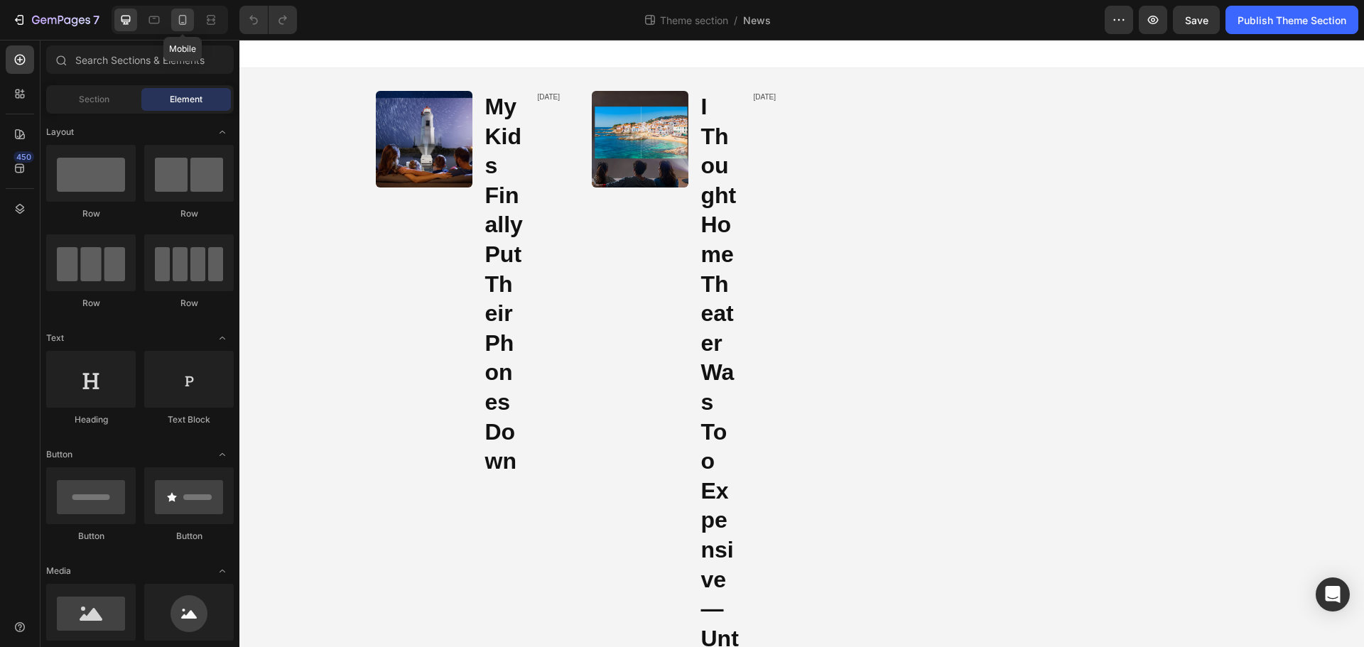
click at [190, 16] on div at bounding box center [182, 20] width 23 height 23
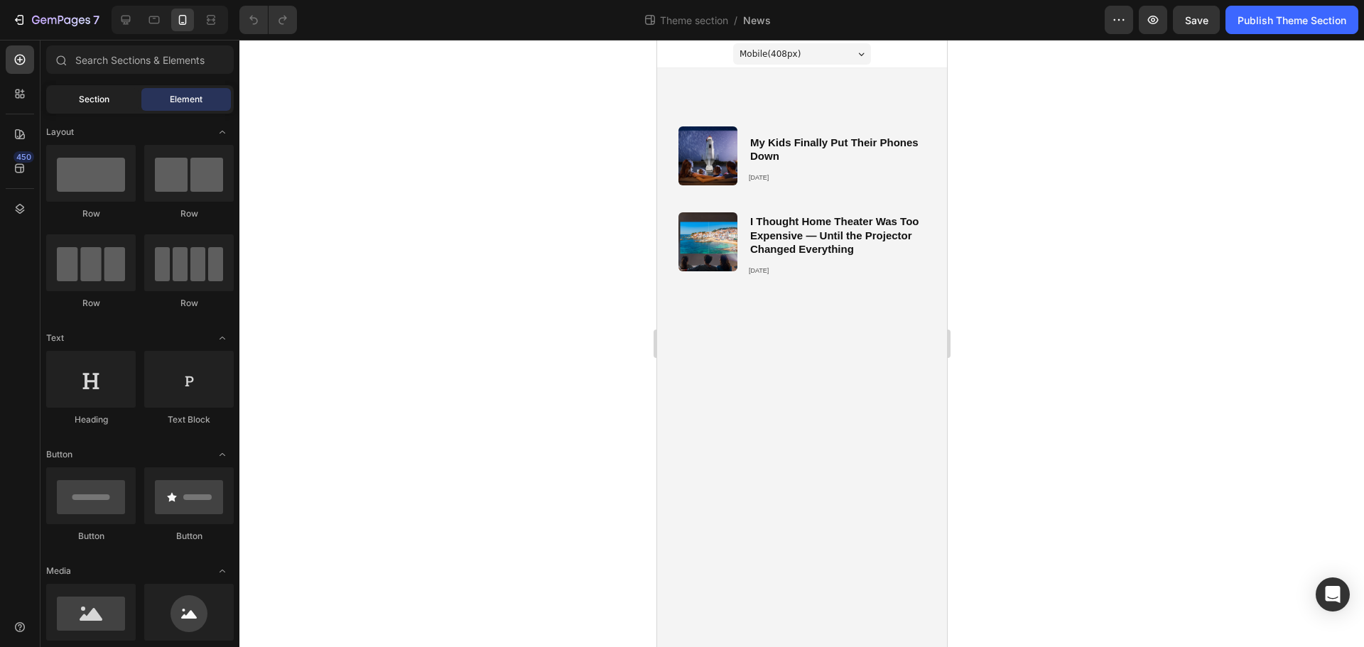
click at [80, 90] on div "Section" at bounding box center [93, 99] width 89 height 23
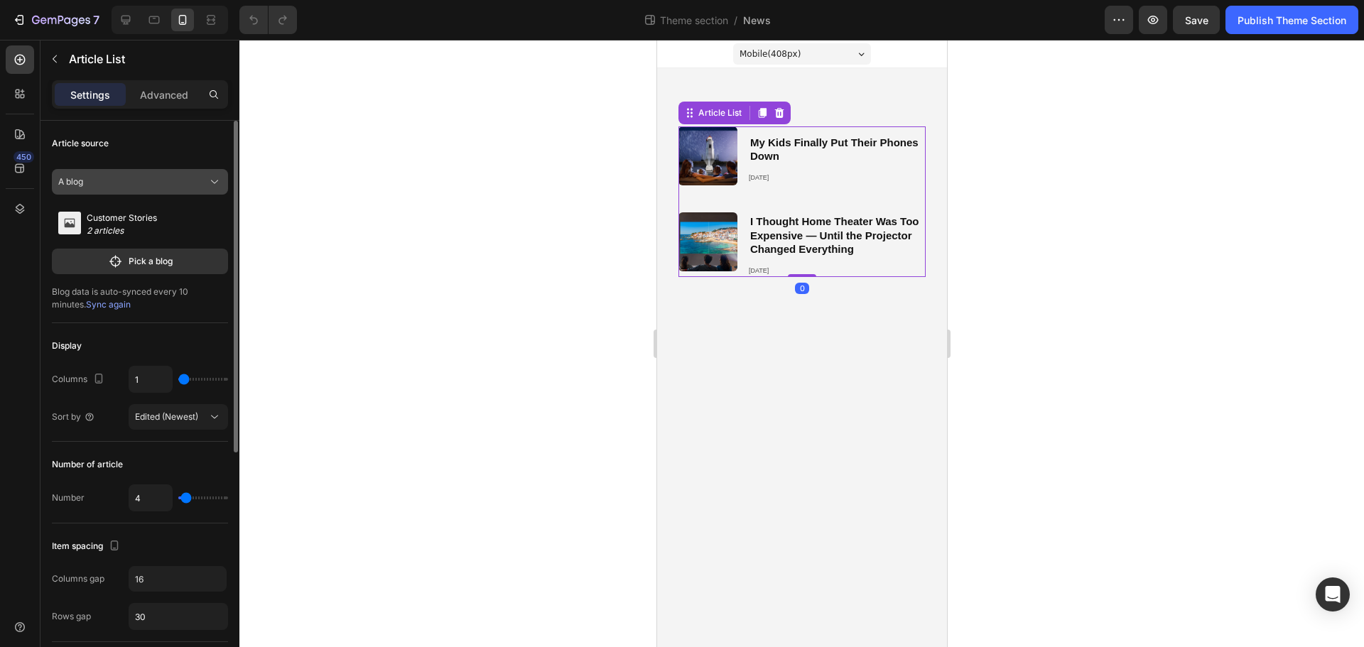
click at [140, 185] on div "A blog" at bounding box center [131, 181] width 146 height 13
click at [149, 263] on p "Pick a blog" at bounding box center [151, 261] width 44 height 13
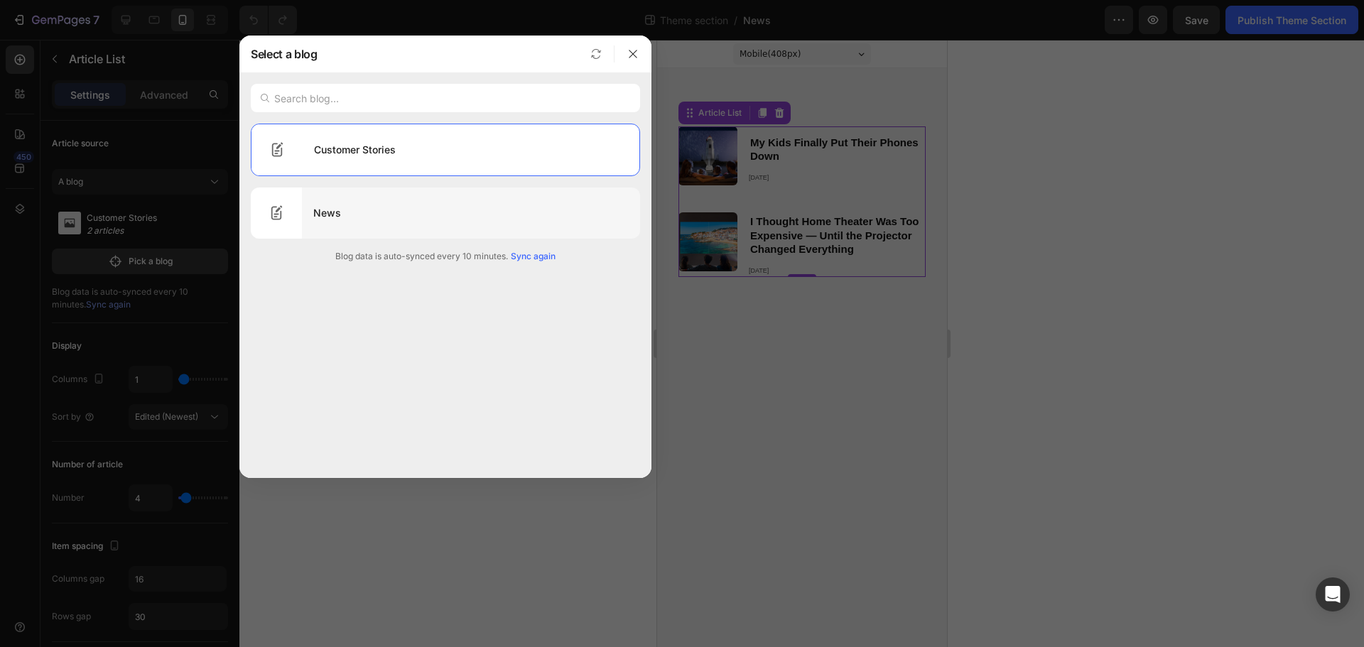
click at [383, 213] on div "News" at bounding box center [471, 213] width 338 height 40
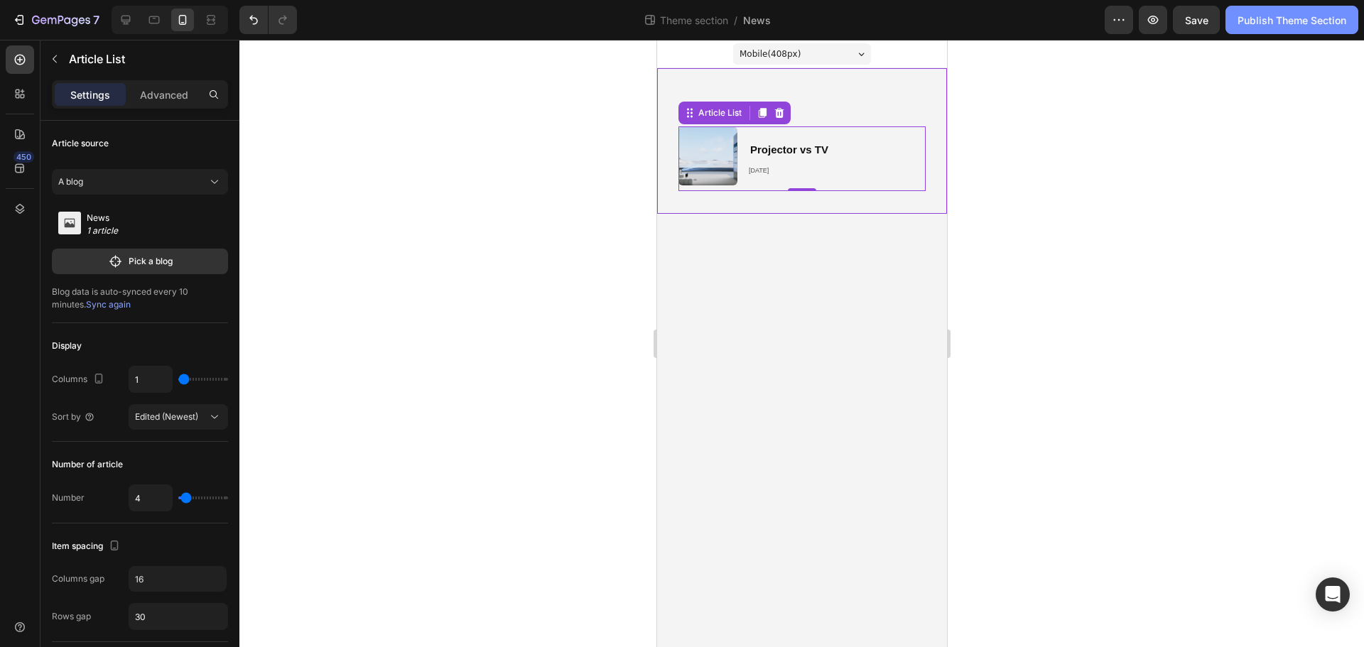
click at [1266, 18] on div "Publish Theme Section" at bounding box center [1291, 20] width 109 height 15
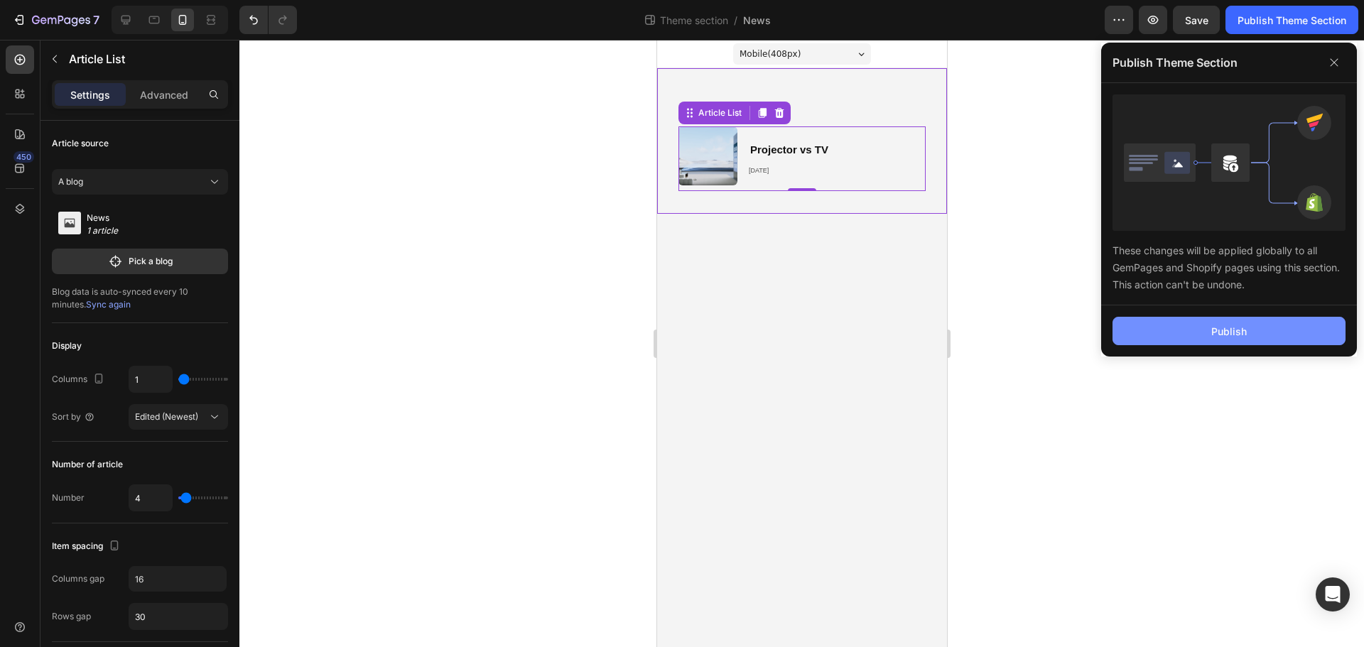
click at [1171, 330] on button "Publish" at bounding box center [1228, 331] width 233 height 28
